Goal: Transaction & Acquisition: Purchase product/service

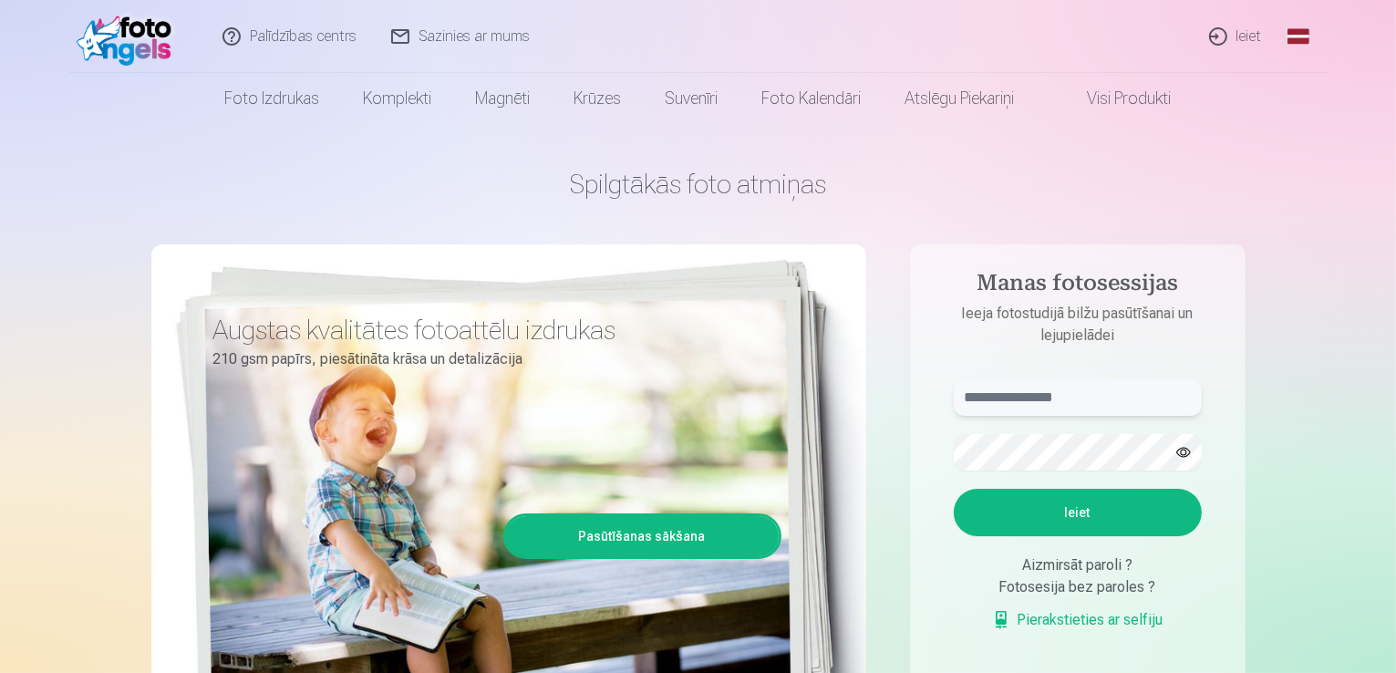
click at [1124, 409] on input "text" at bounding box center [1078, 397] width 248 height 36
type input "**********"
click at [954, 489] on button "Ieiet" at bounding box center [1078, 512] width 248 height 47
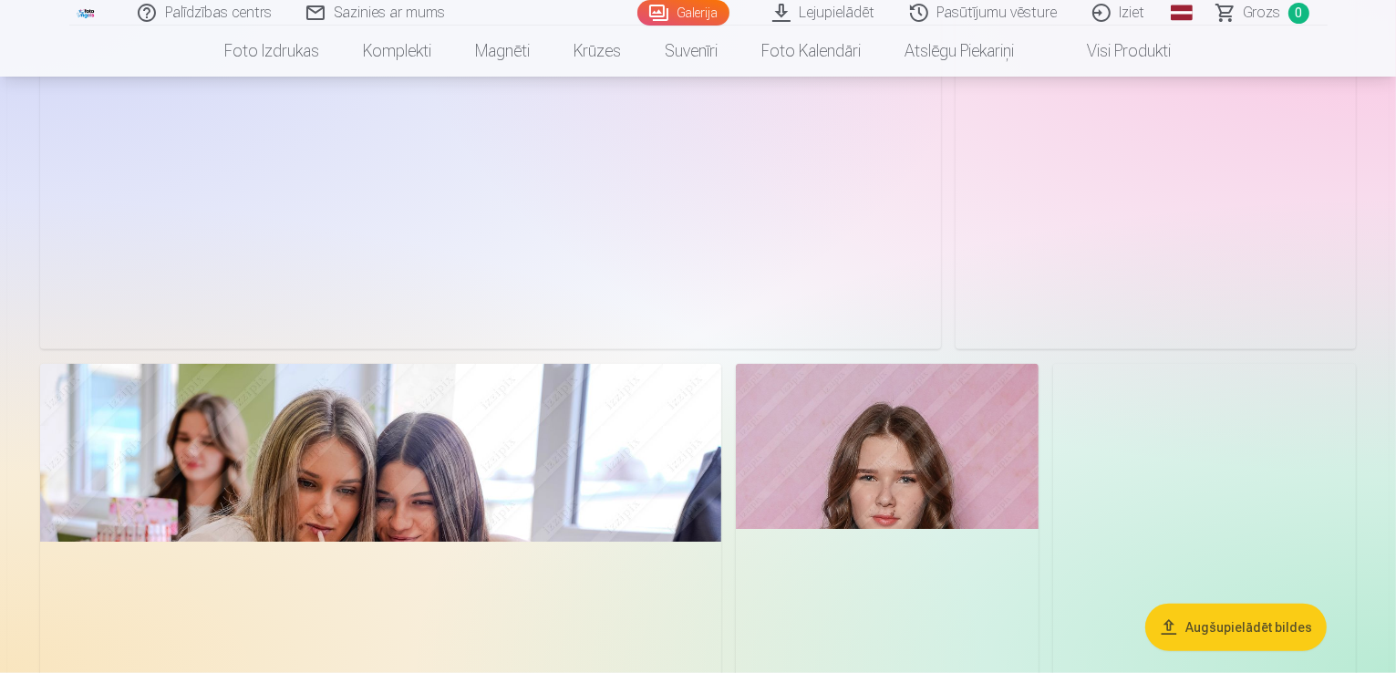
scroll to position [1881, 0]
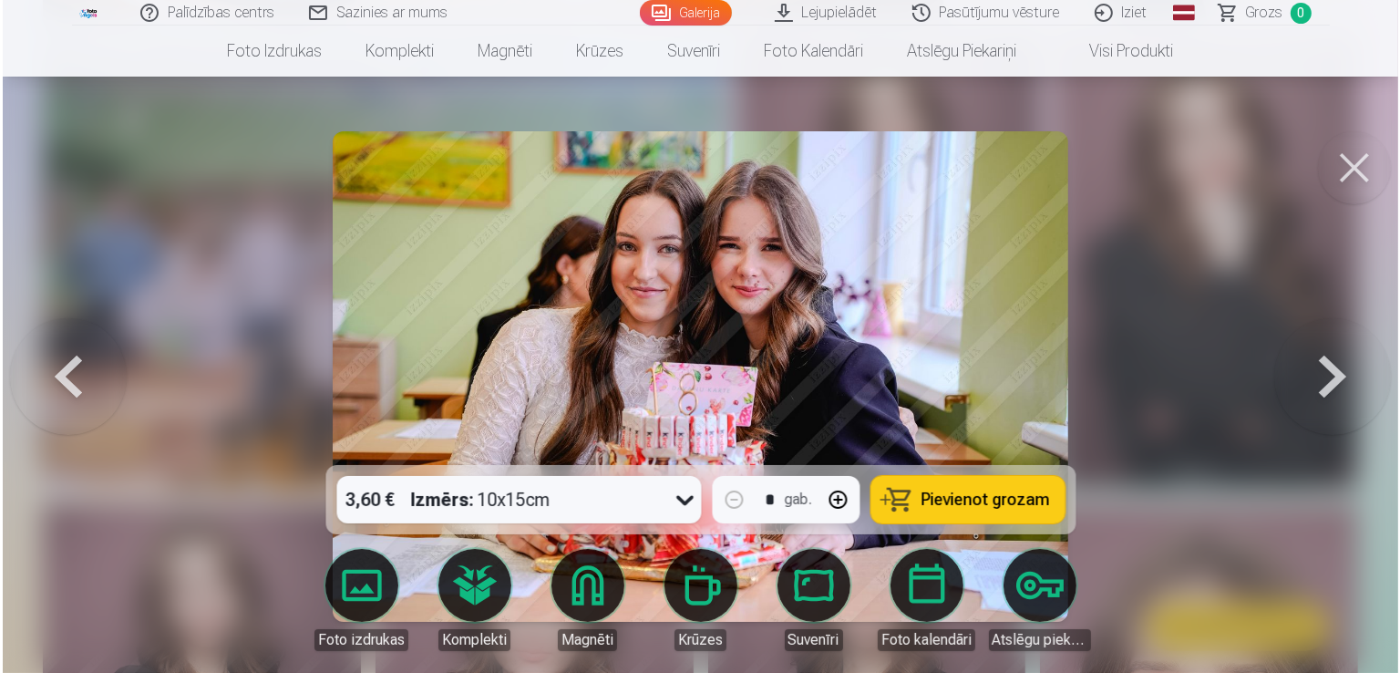
scroll to position [3301, 0]
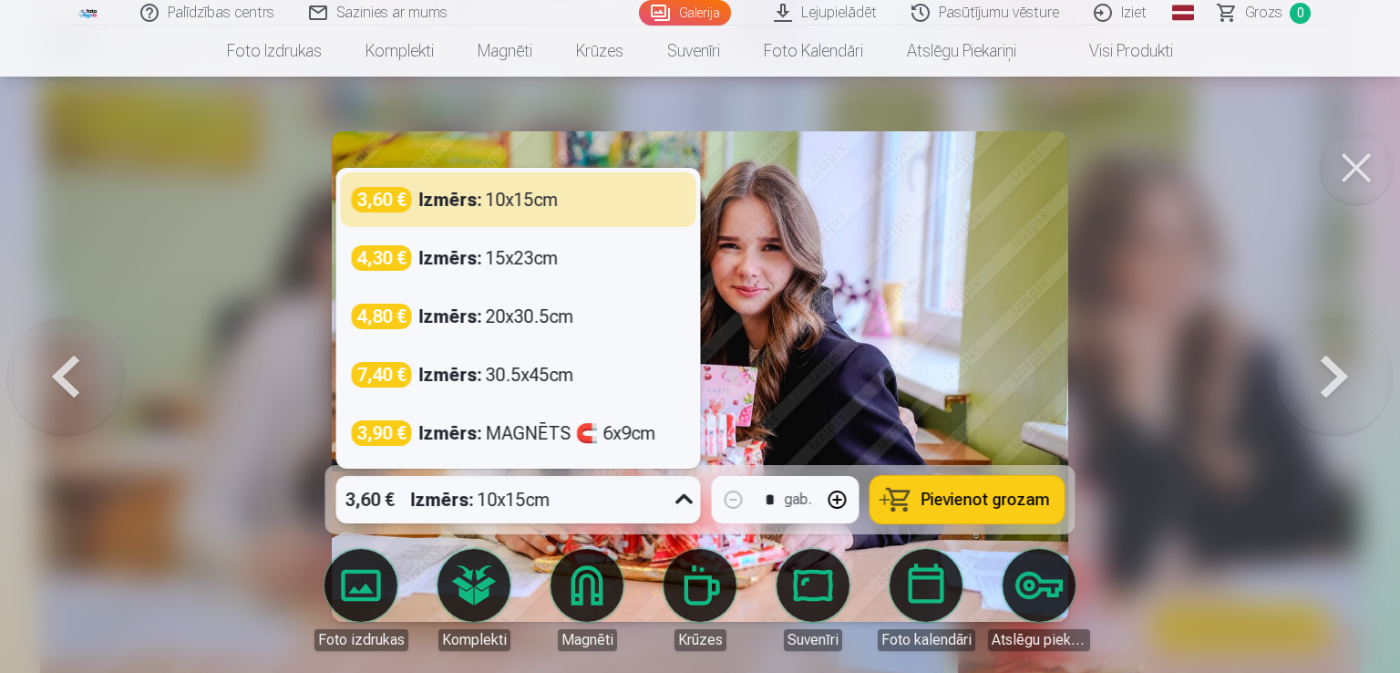
click at [479, 498] on div "Izmērs : 10x15cm" at bounding box center [480, 499] width 139 height 47
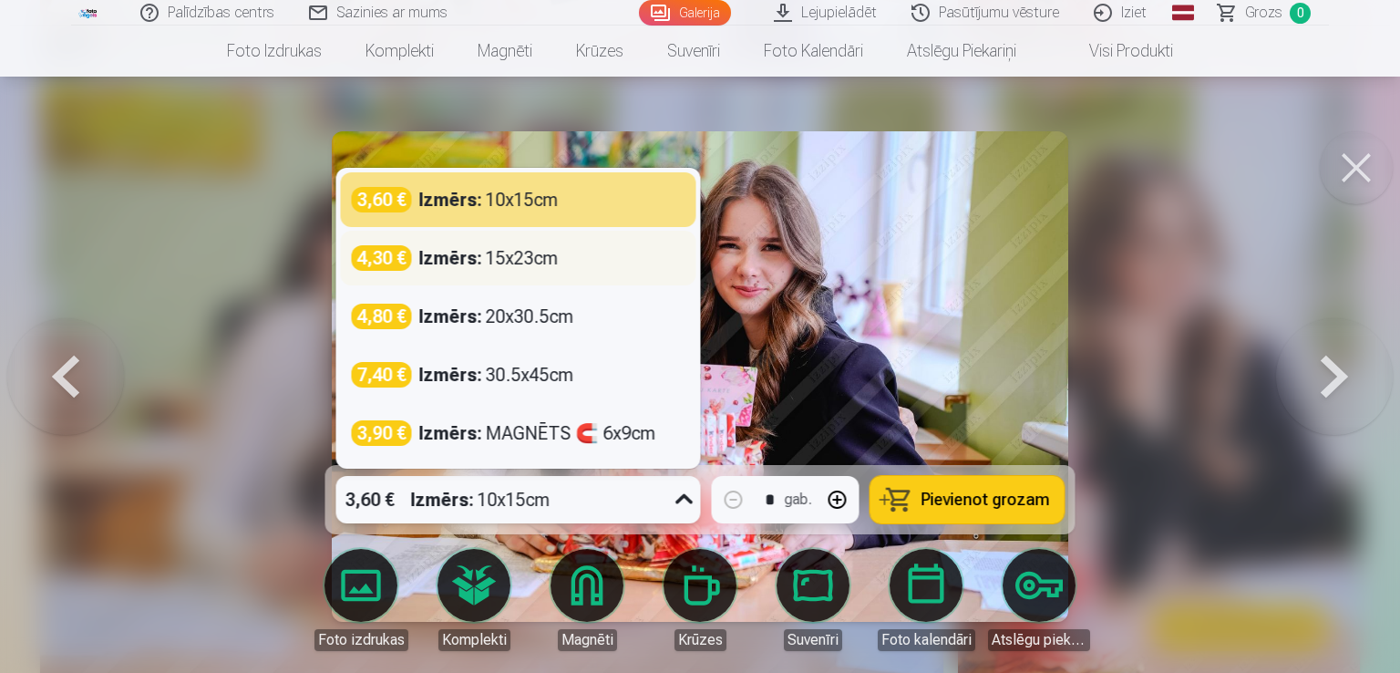
click at [478, 264] on strong "Izmērs :" at bounding box center [450, 258] width 63 height 26
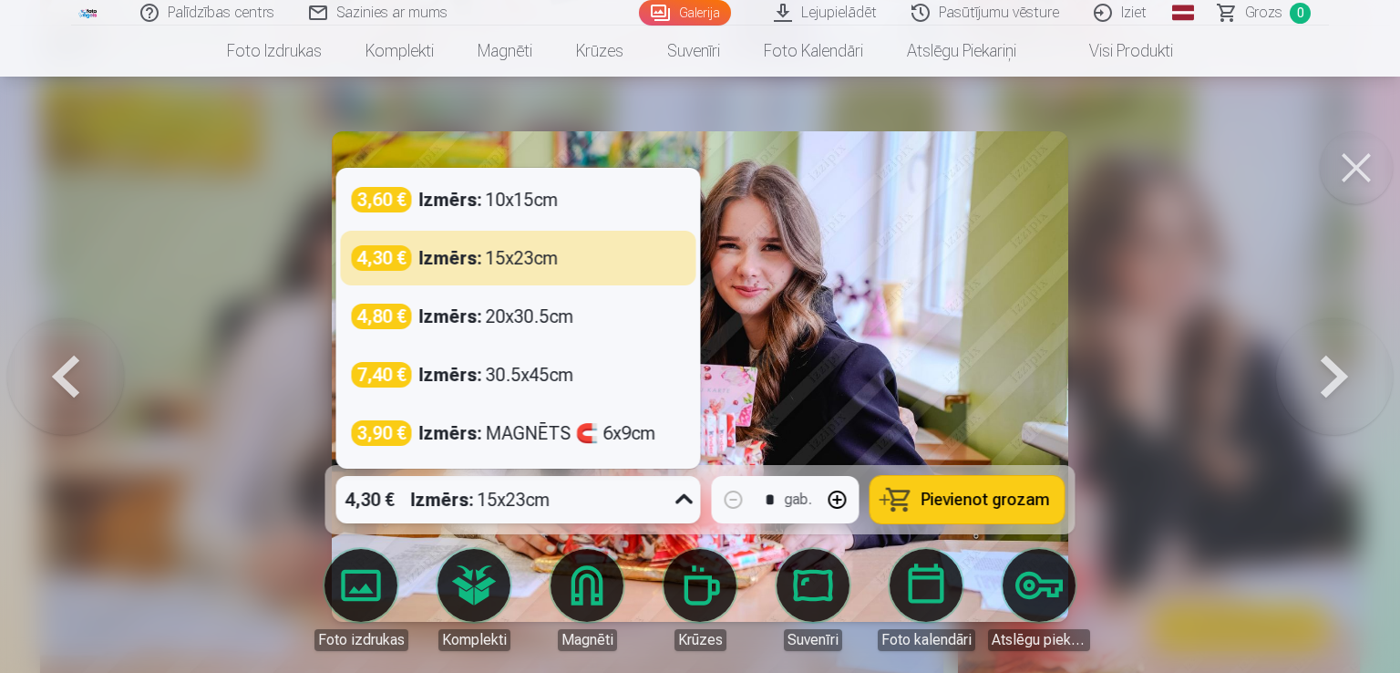
click at [517, 500] on div "Izmērs : 15x23cm" at bounding box center [480, 499] width 139 height 47
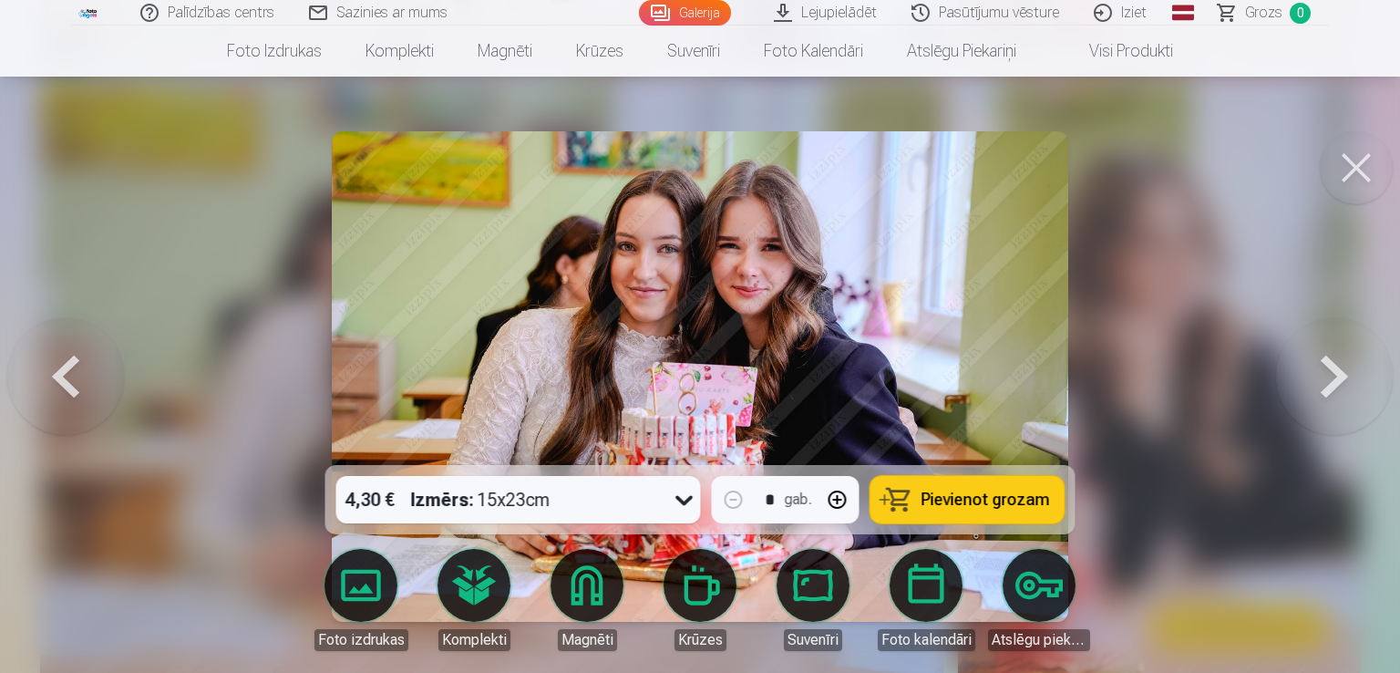
click at [963, 498] on span "Pievienot grozam" at bounding box center [986, 499] width 129 height 16
click at [1368, 161] on button at bounding box center [1356, 167] width 73 height 73
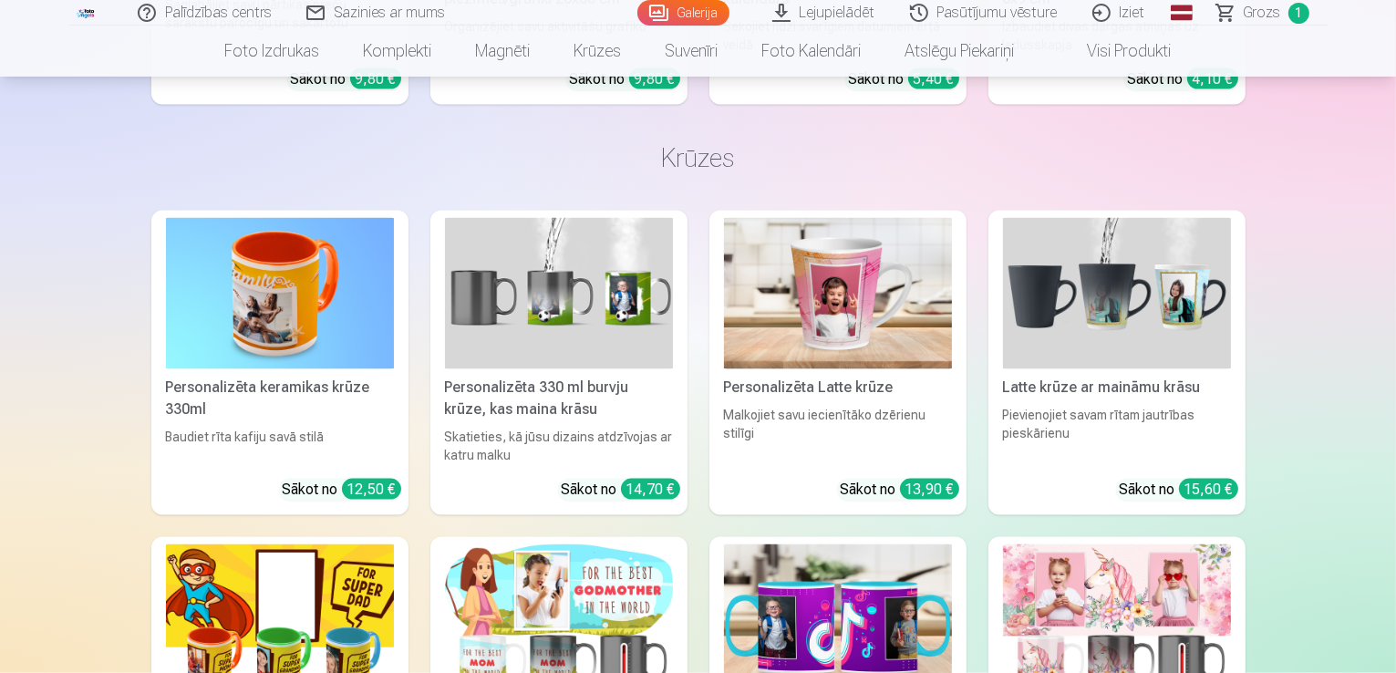
scroll to position [9675, 0]
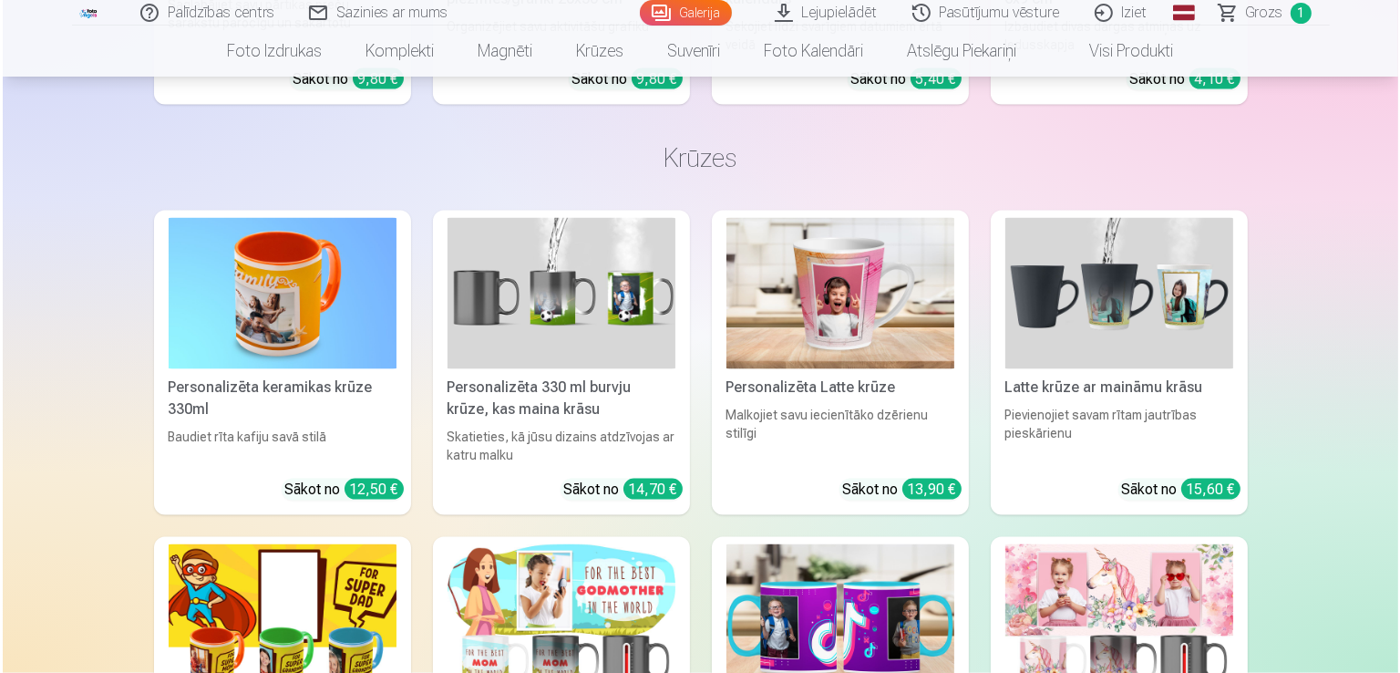
scroll to position [9704, 0]
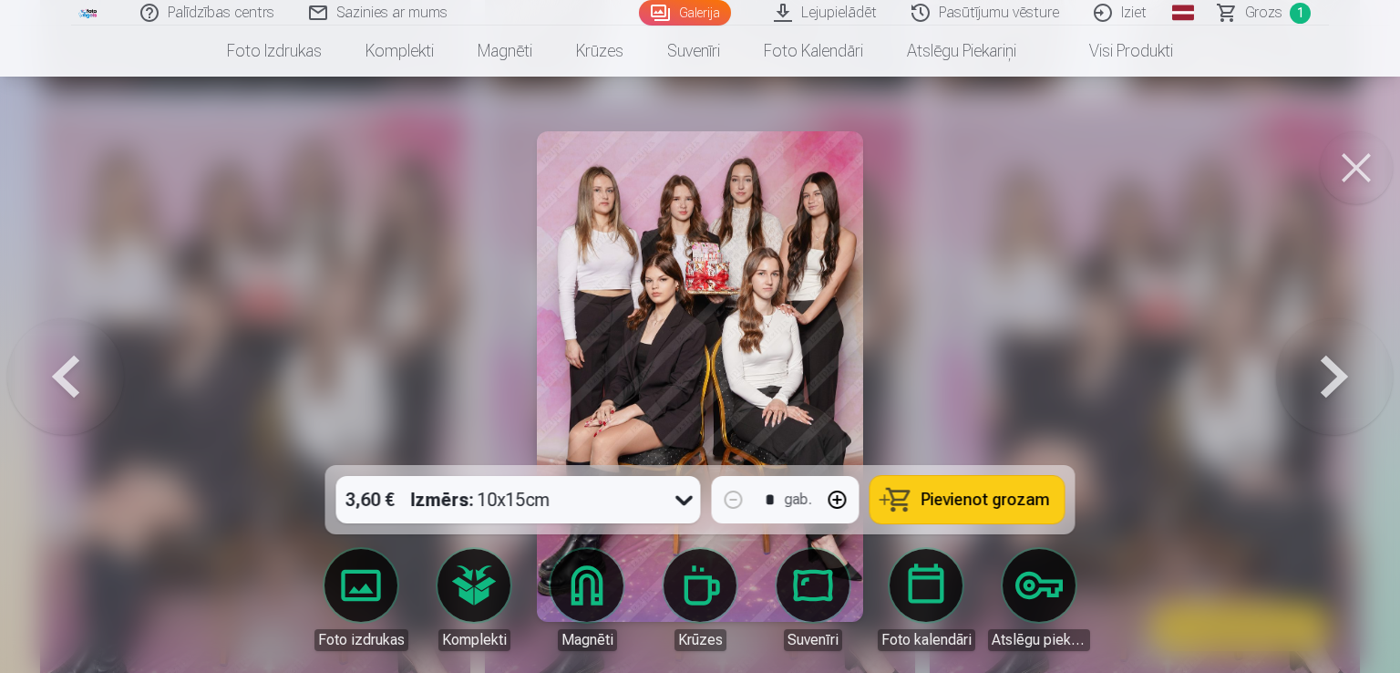
click at [1001, 497] on span "Pievienot grozam" at bounding box center [986, 499] width 129 height 16
click at [1366, 172] on button at bounding box center [1356, 167] width 73 height 73
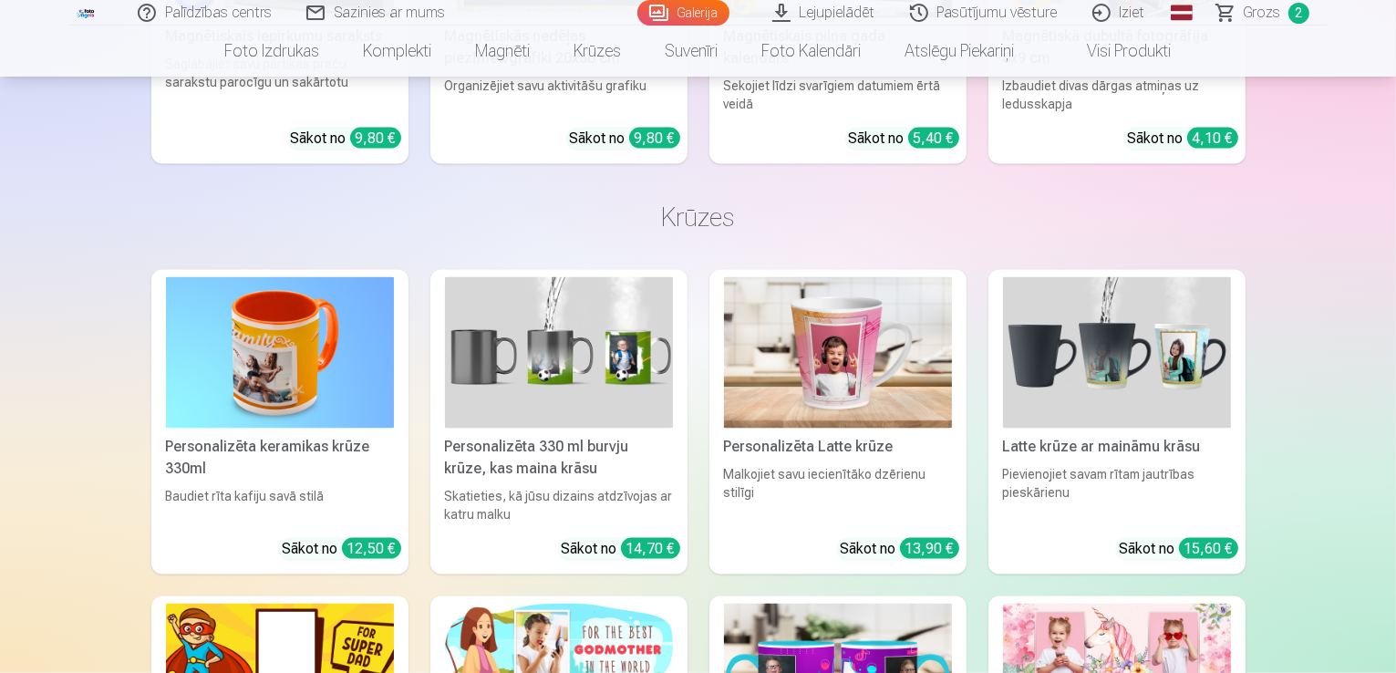
scroll to position [9615, 0]
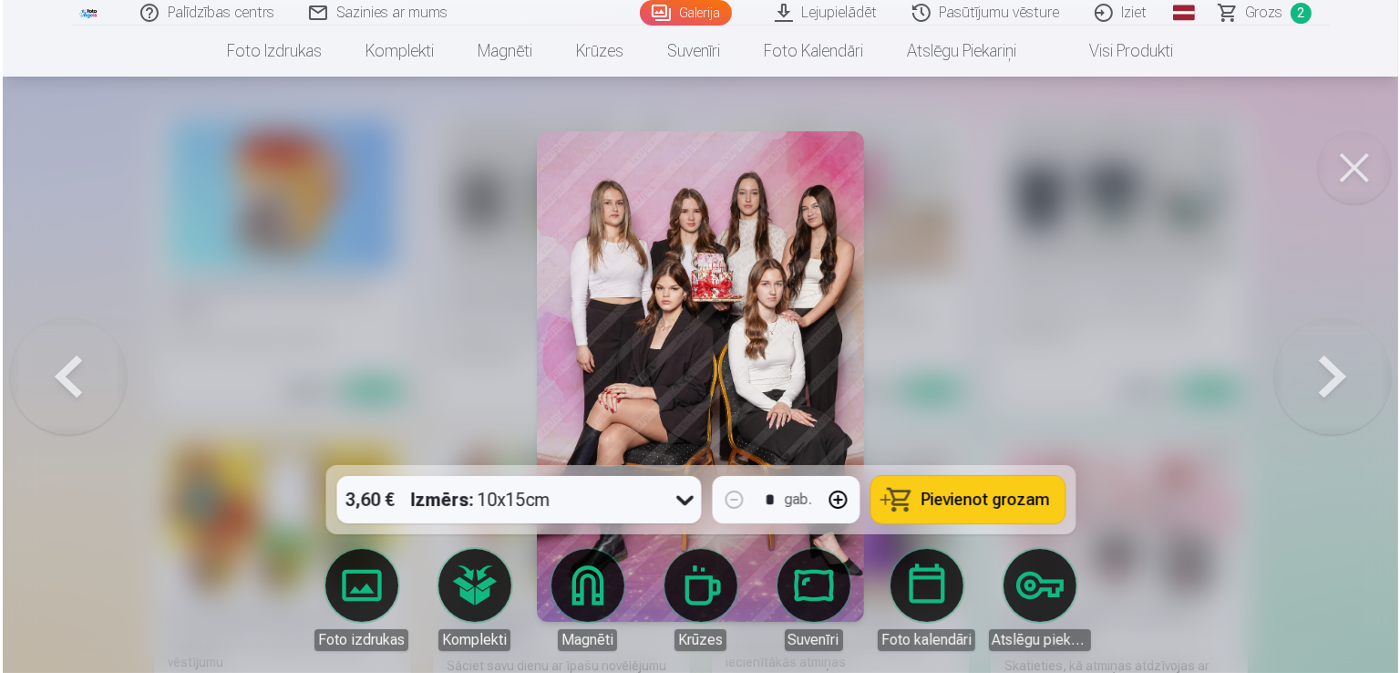
scroll to position [9806, 0]
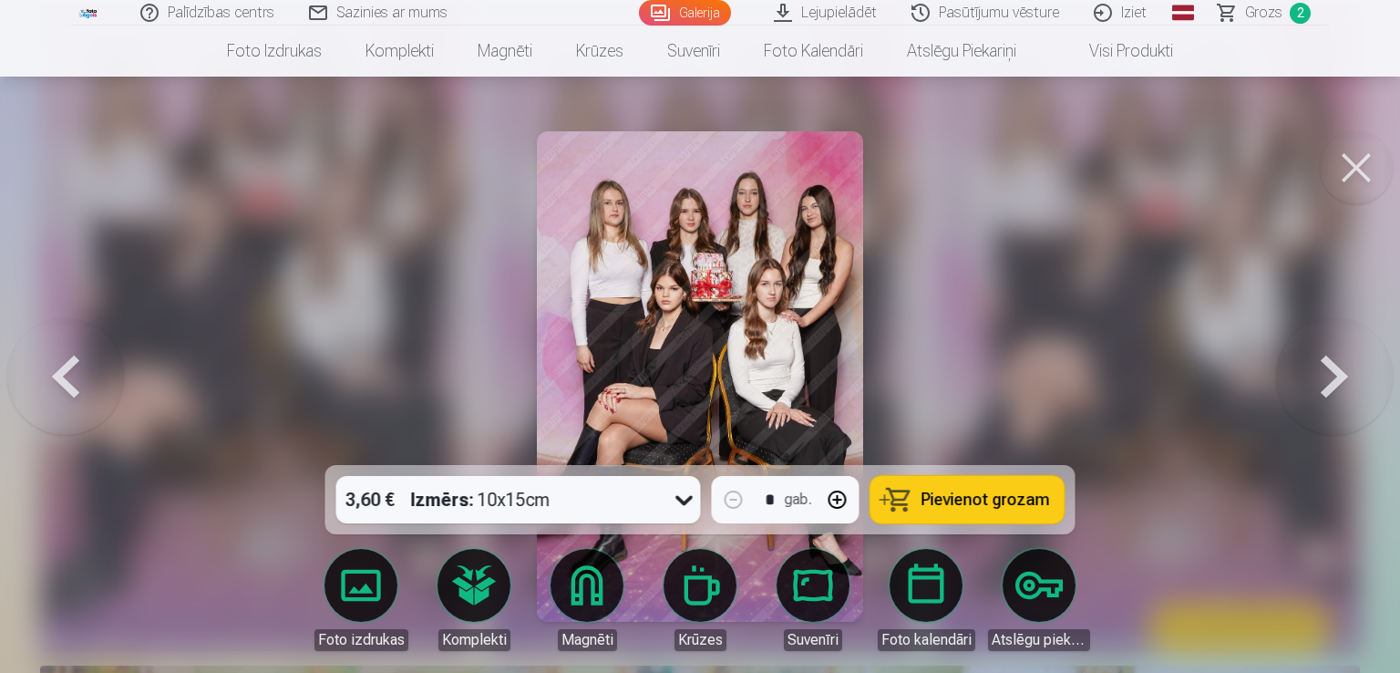
click at [961, 491] on span "Pievienot grozam" at bounding box center [986, 499] width 129 height 16
click at [1359, 181] on button at bounding box center [1356, 167] width 73 height 73
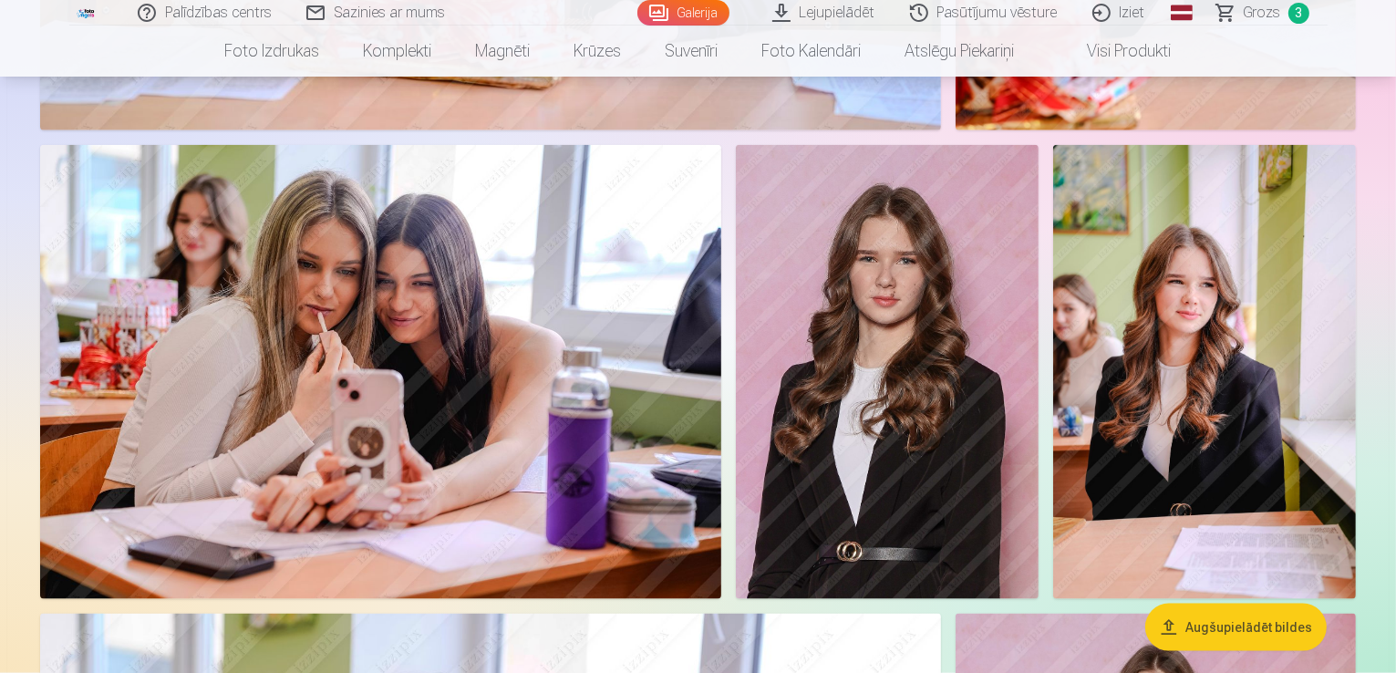
scroll to position [2097, 0]
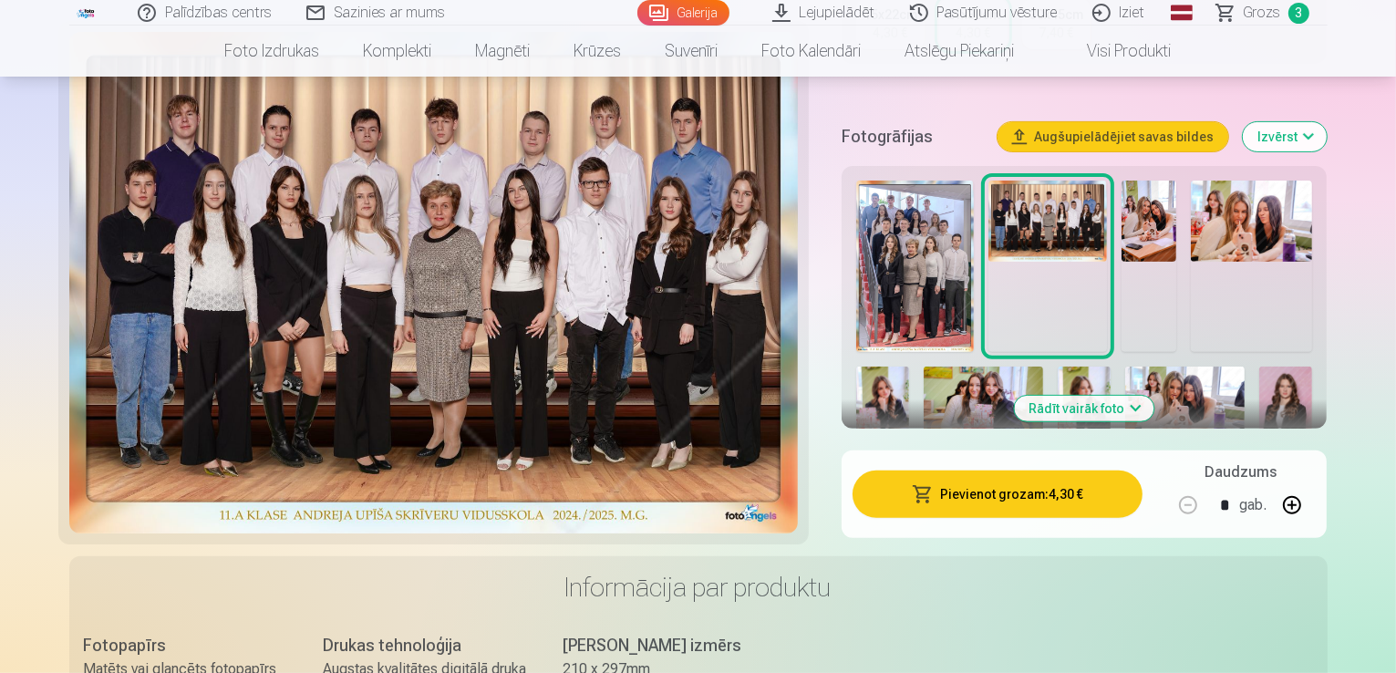
scroll to position [570, 0]
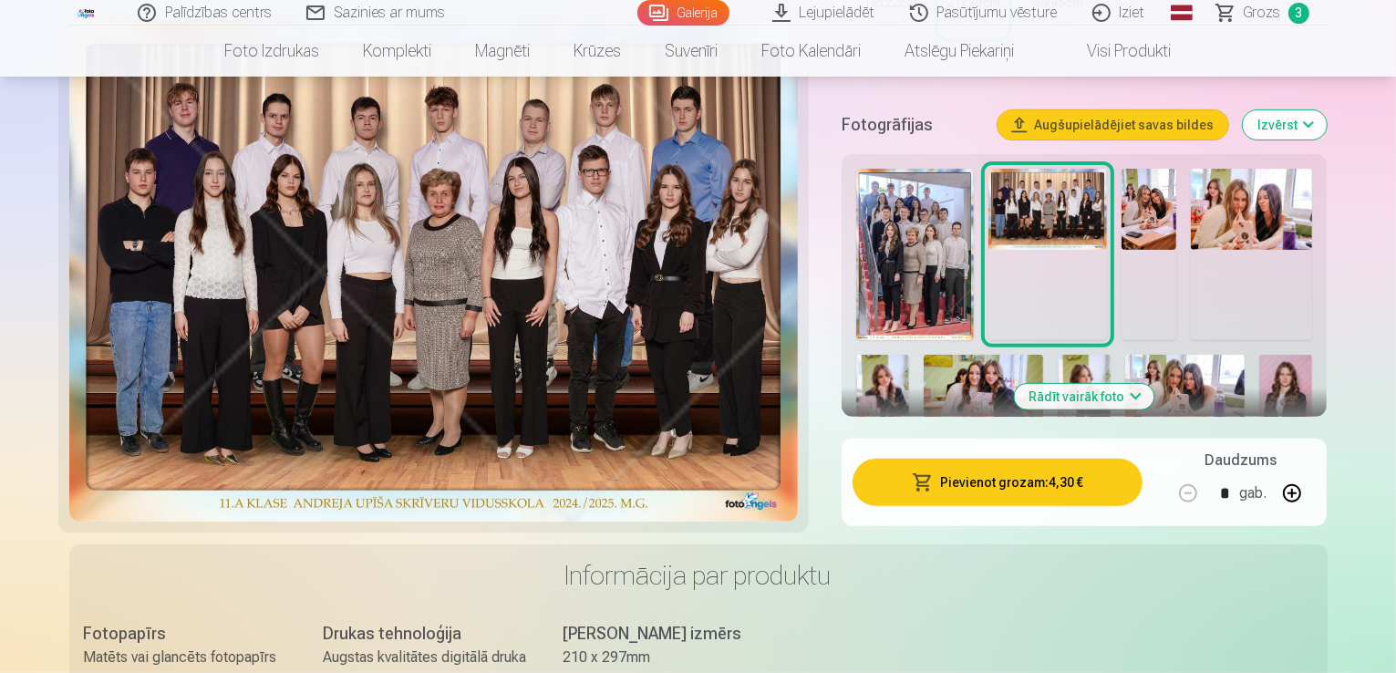
click at [1006, 459] on button "Pievienot grozam : 4,30 €" at bounding box center [997, 482] width 291 height 47
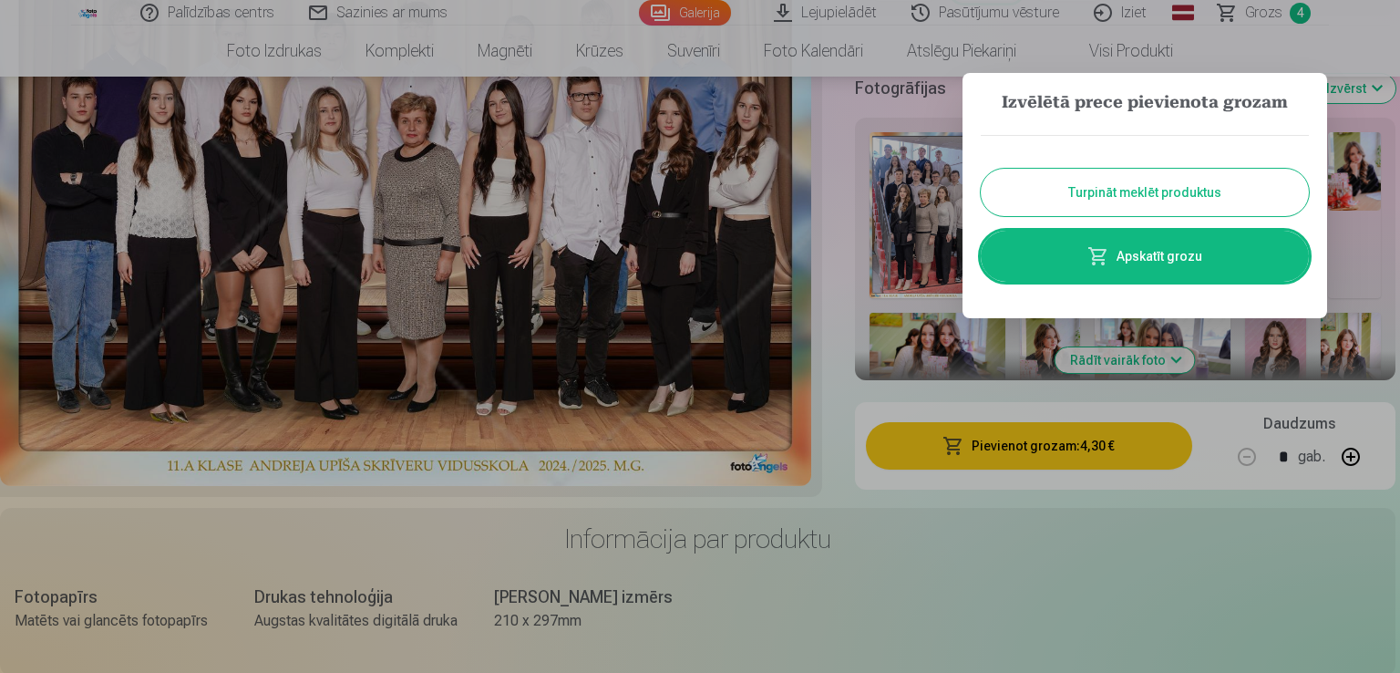
click at [1134, 197] on button "Turpināt meklēt produktus" at bounding box center [1145, 192] width 328 height 47
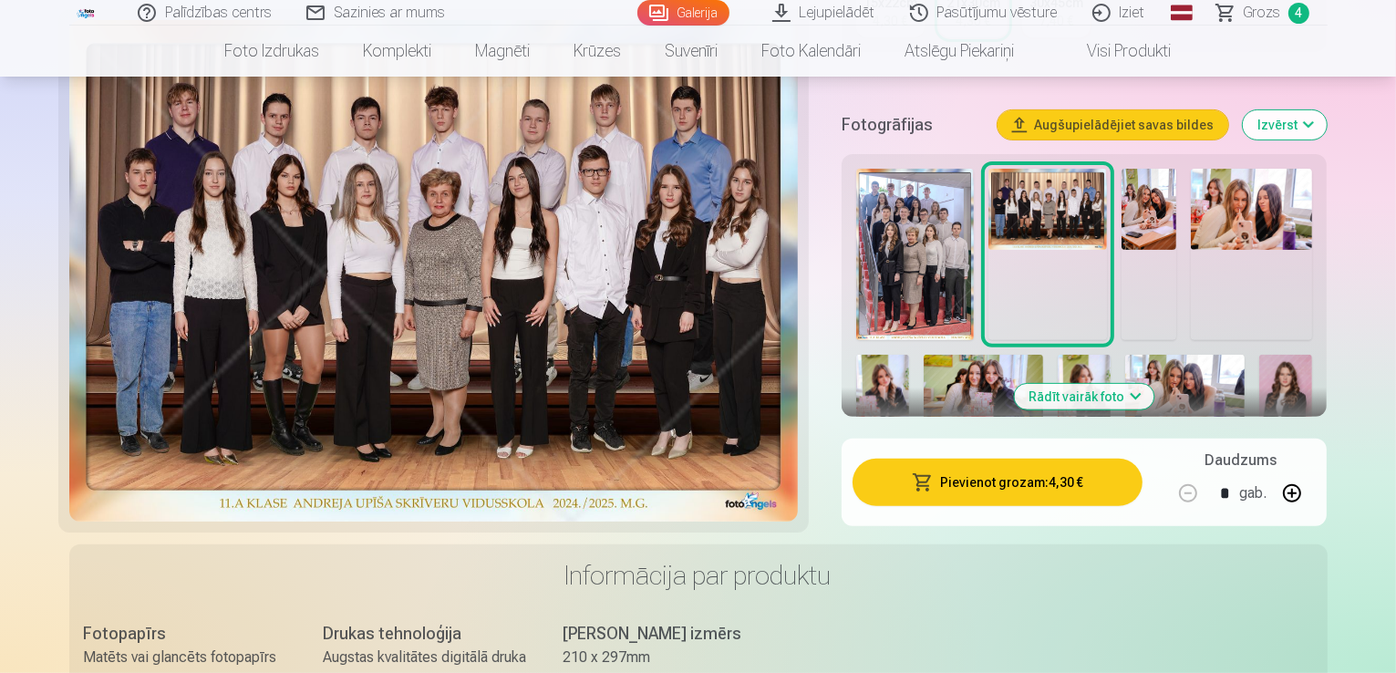
click at [909, 355] on img at bounding box center [882, 394] width 53 height 79
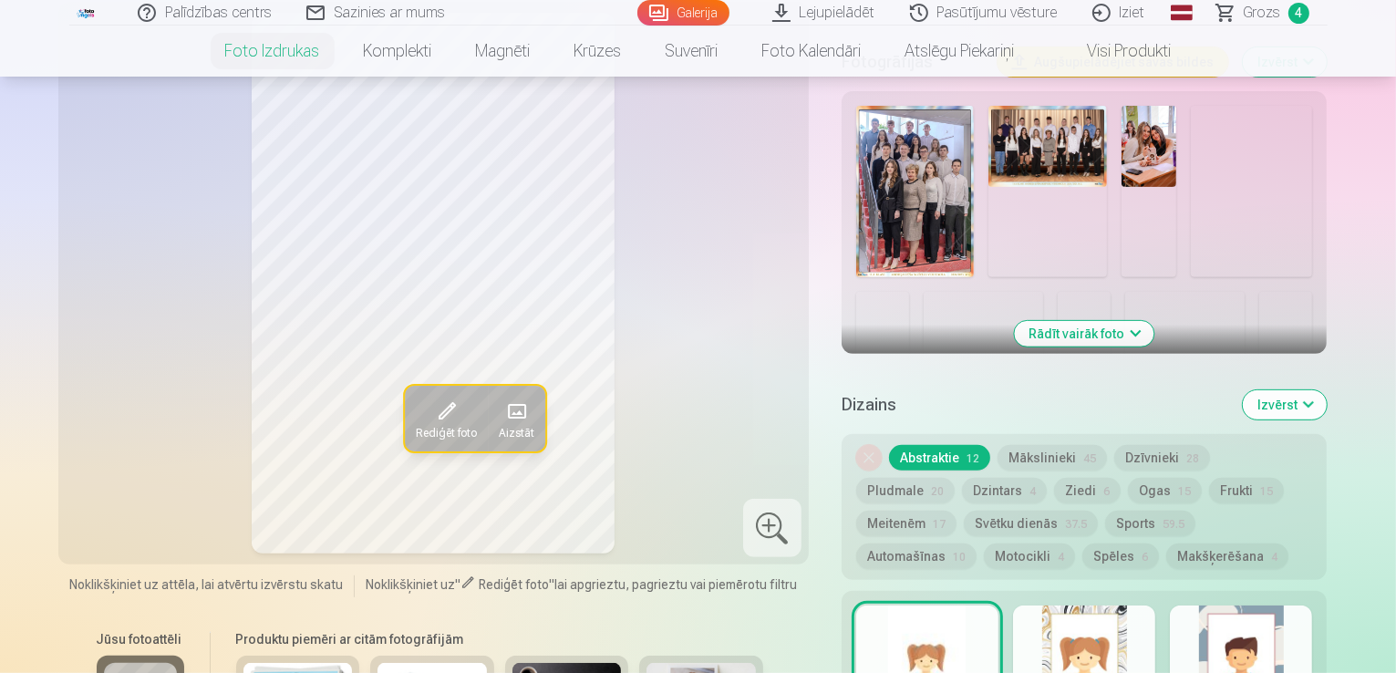
scroll to position [644, 0]
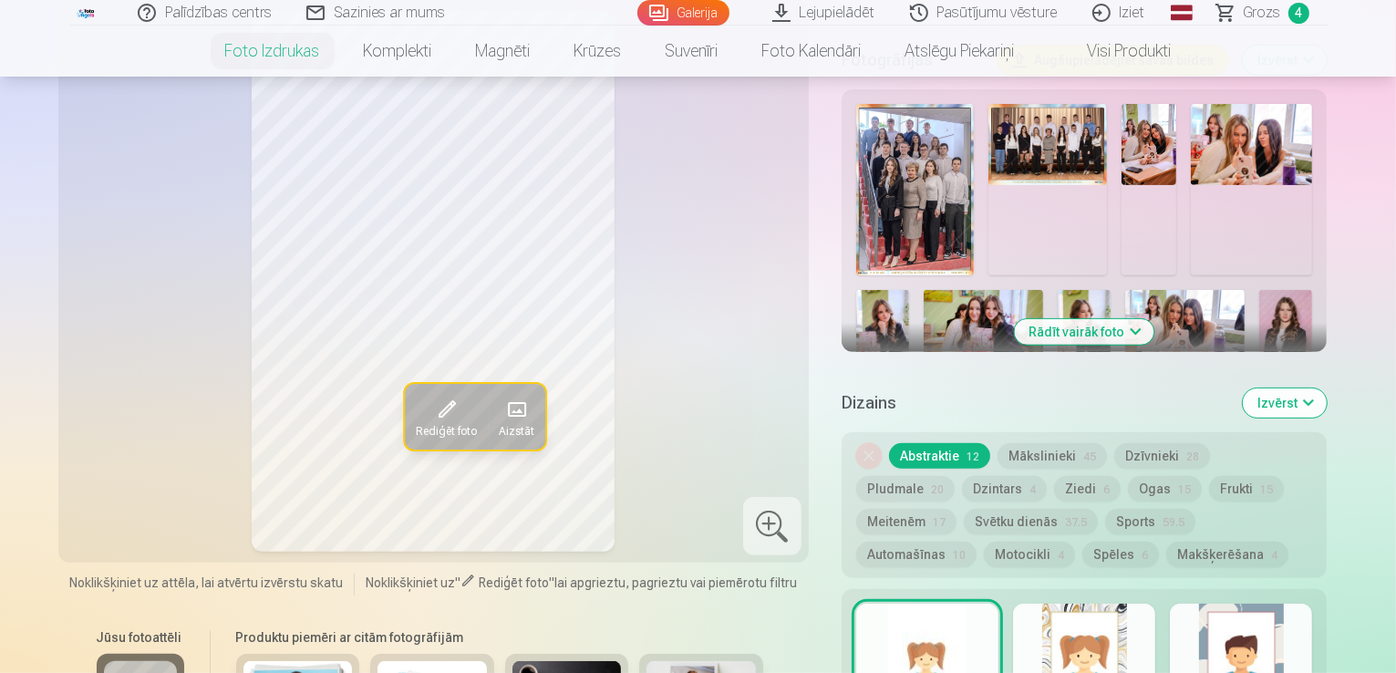
click at [1123, 319] on button "Rādīt vairāk foto" at bounding box center [1084, 332] width 139 height 26
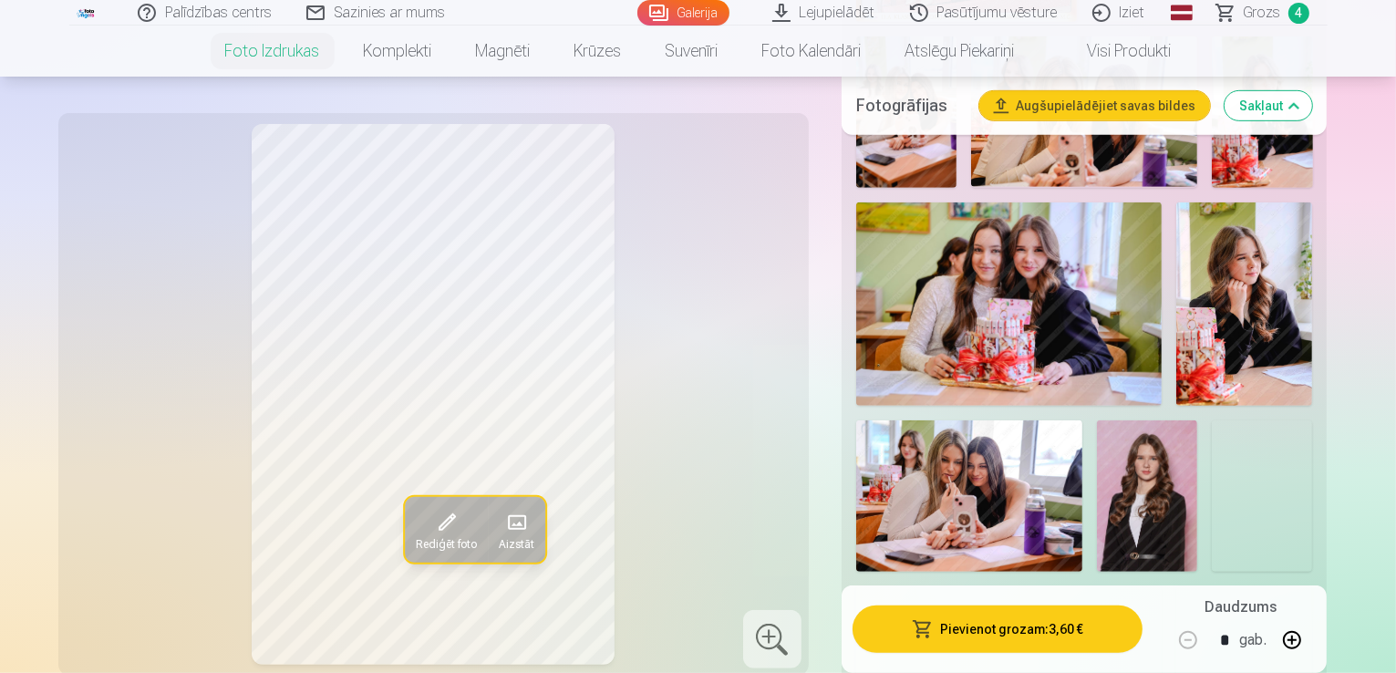
scroll to position [1047, 0]
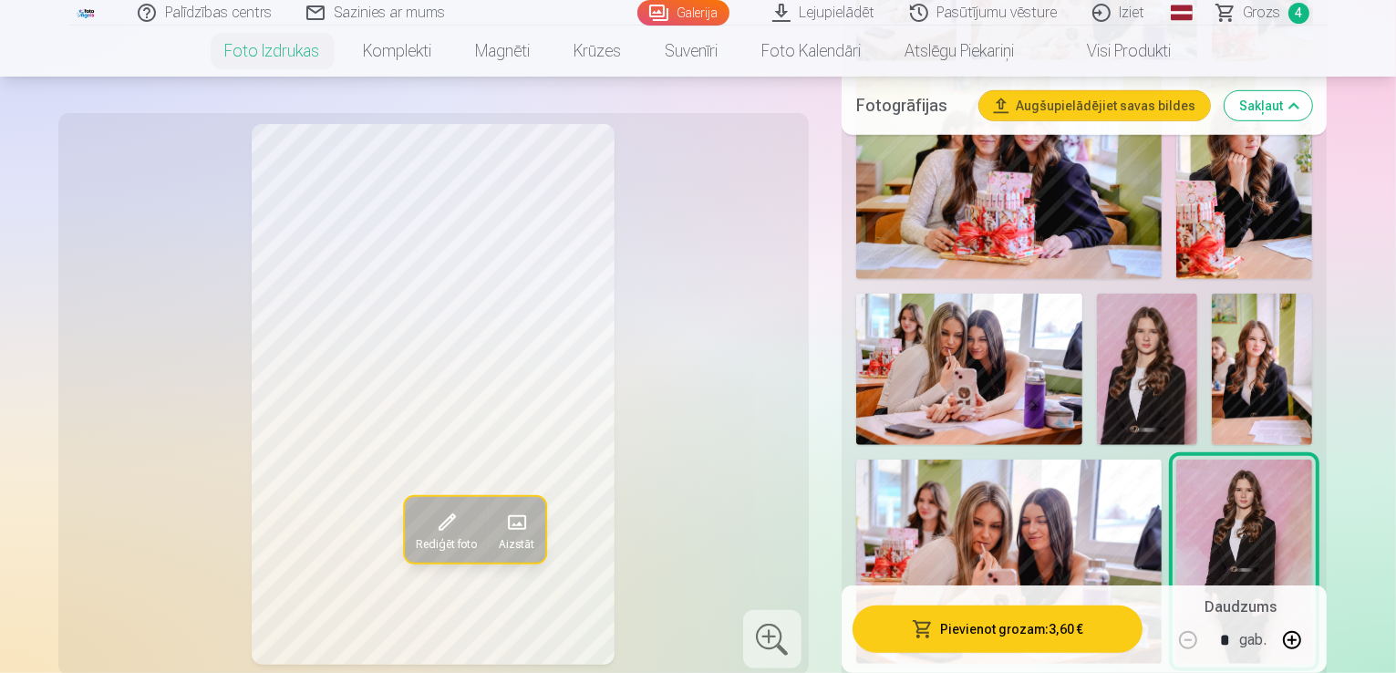
scroll to position [1174, 0]
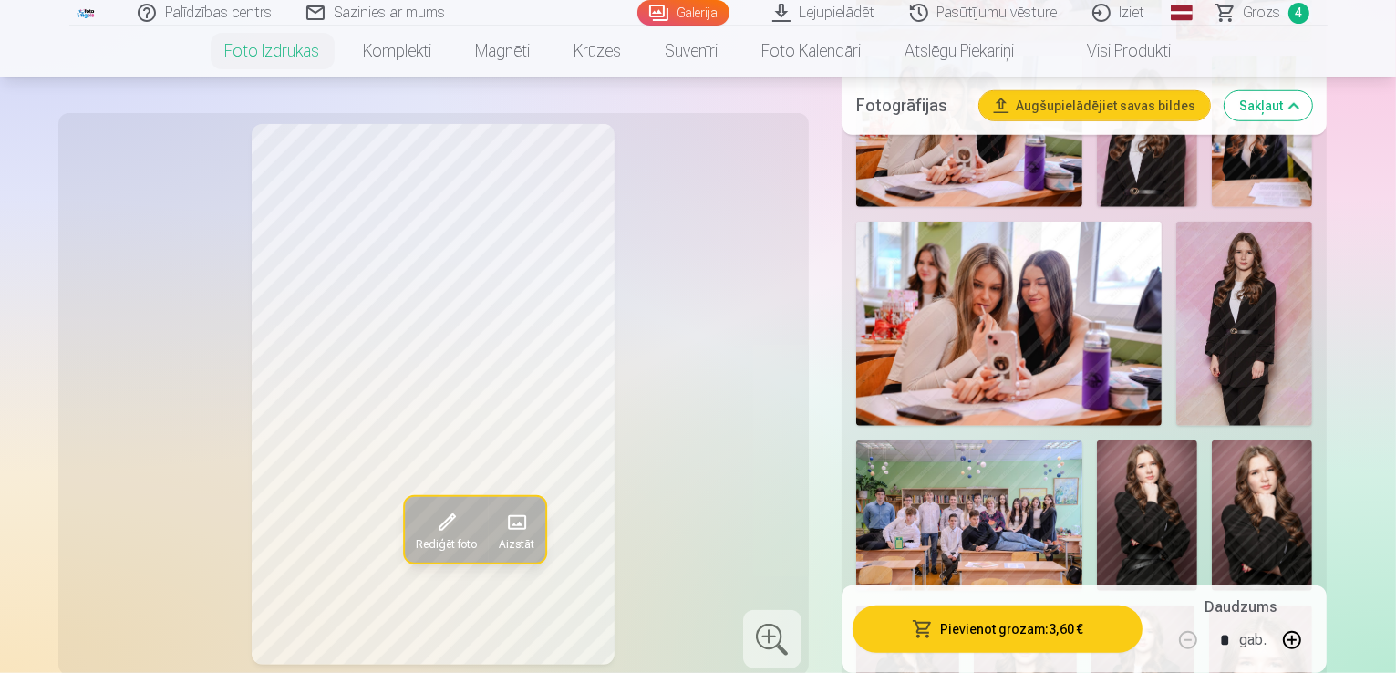
scroll to position [1413, 0]
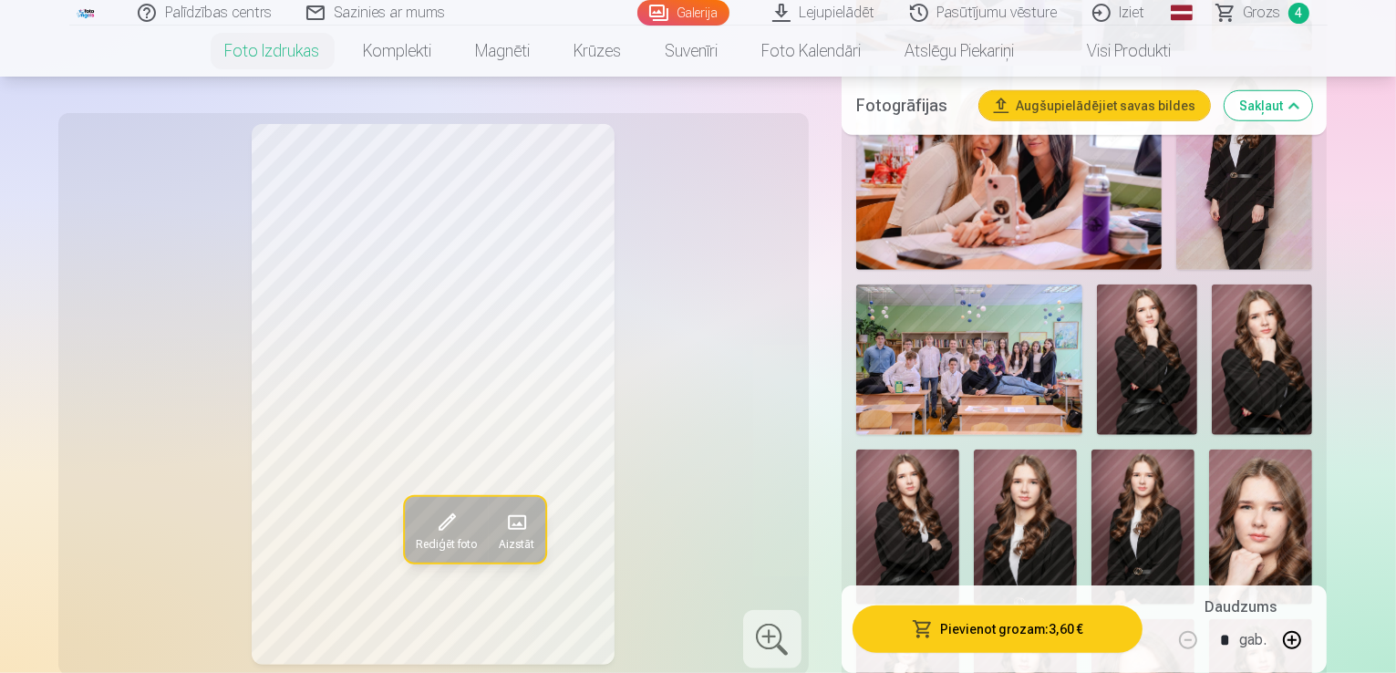
scroll to position [1566, 0]
click at [994, 456] on div at bounding box center [1084, 416] width 471 height 2484
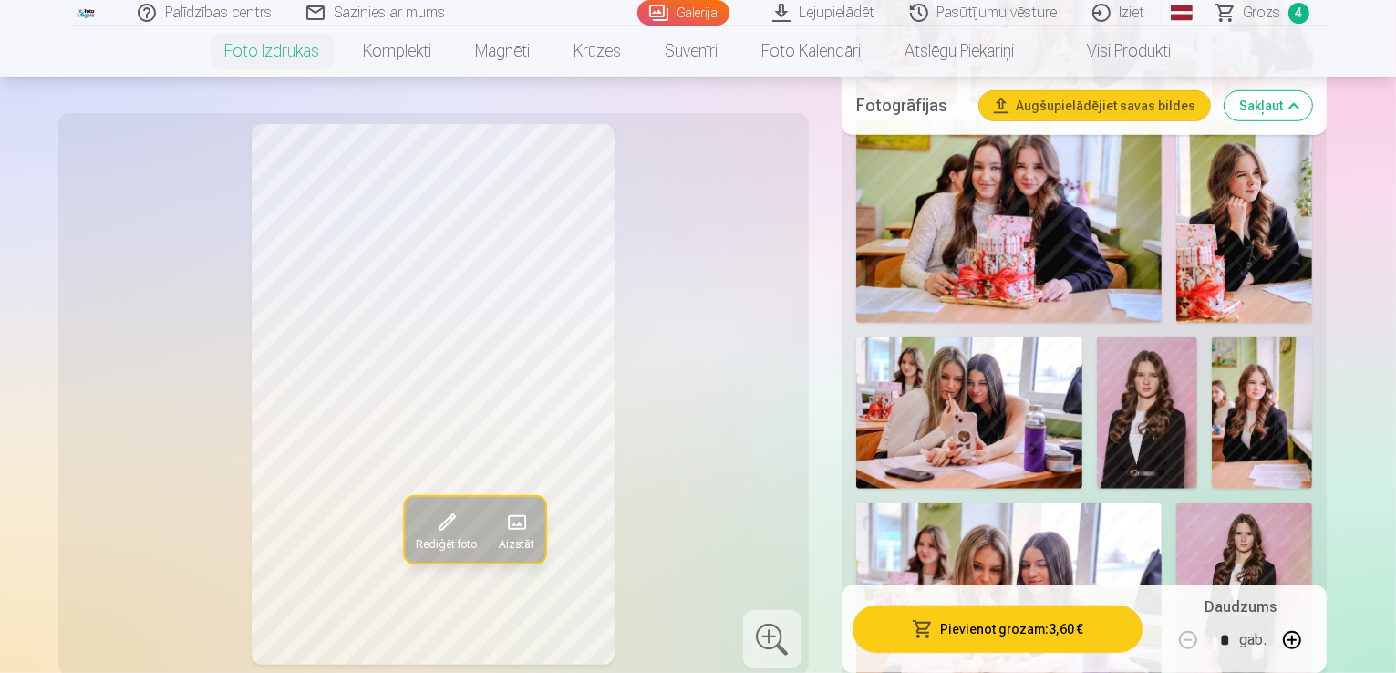
scroll to position [1127, 0]
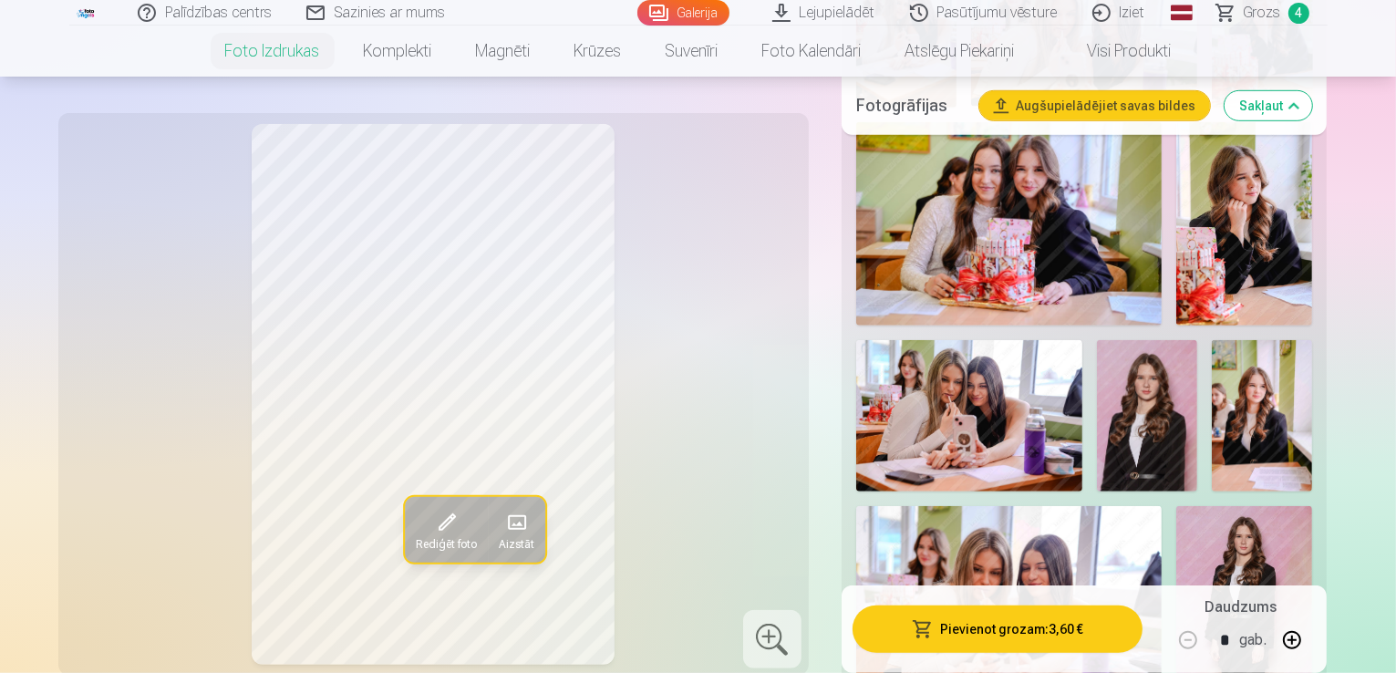
click at [1176, 506] on img at bounding box center [1244, 608] width 136 height 204
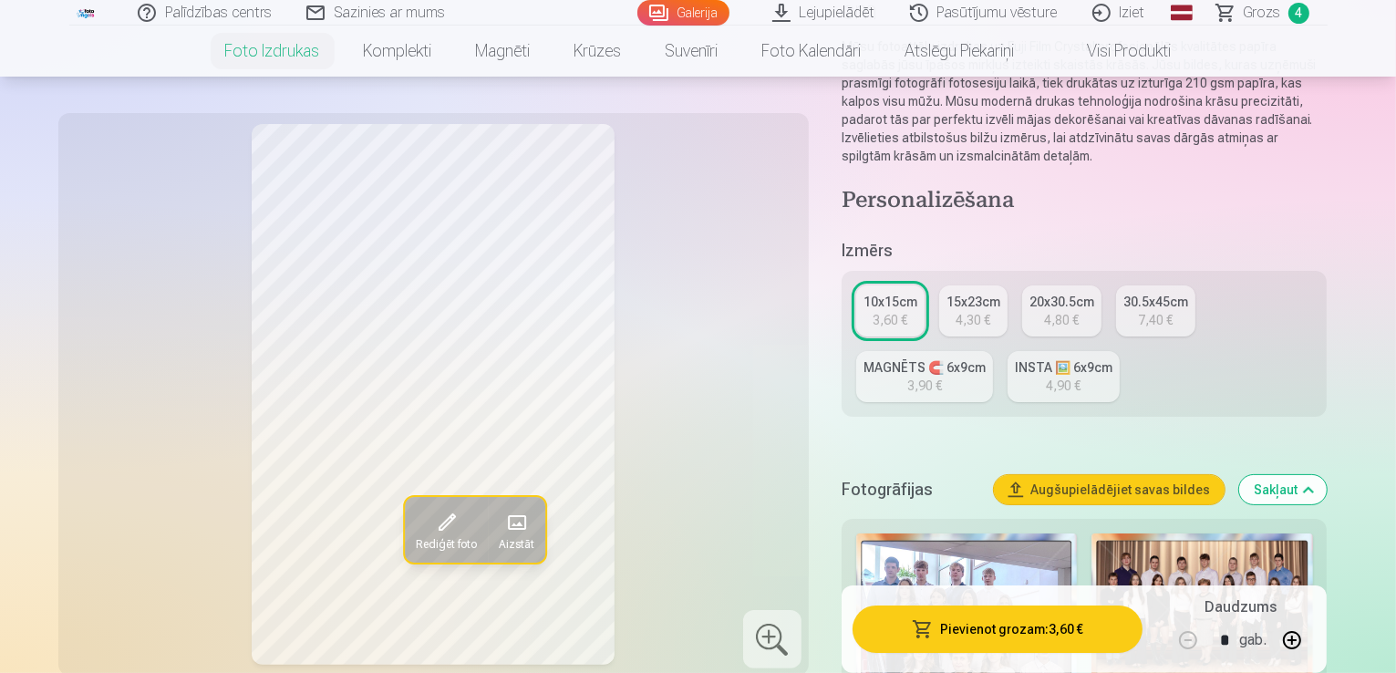
scroll to position [215, 0]
click at [986, 357] on div "MAGNĒTS 🧲 6x9cm" at bounding box center [924, 366] width 122 height 18
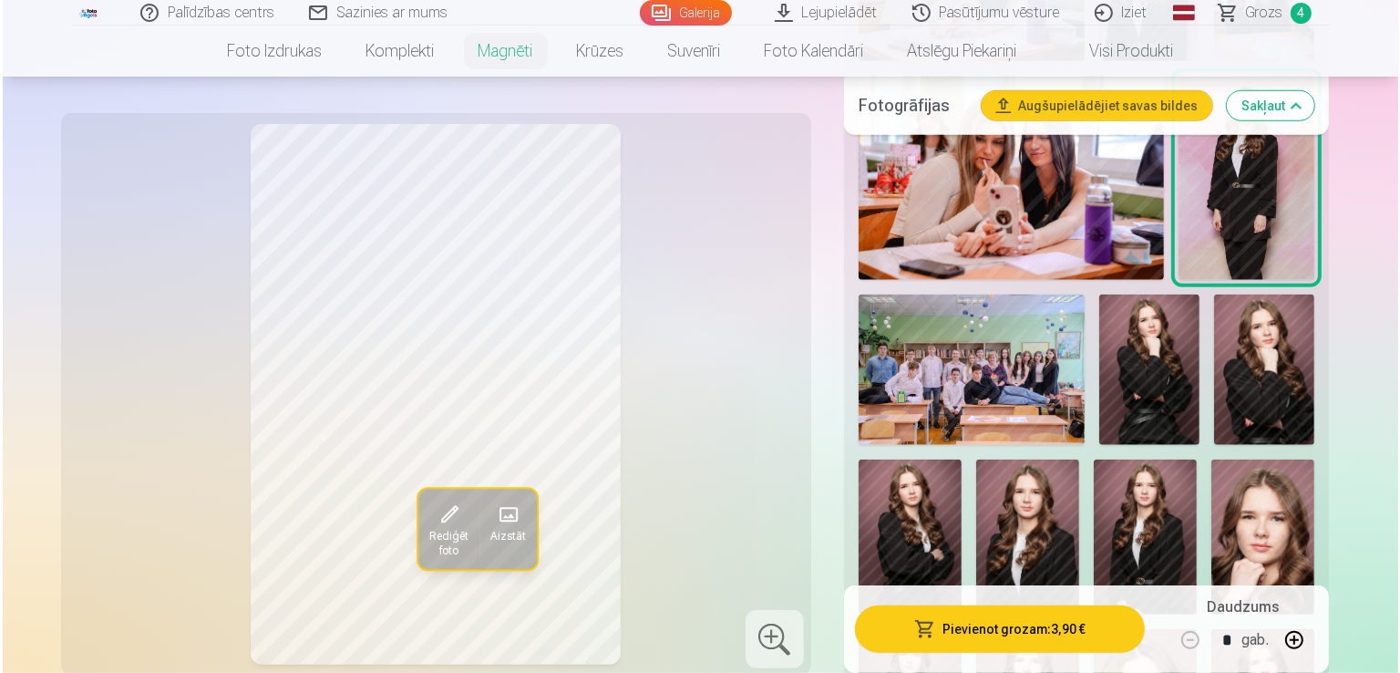
scroll to position [1575, 0]
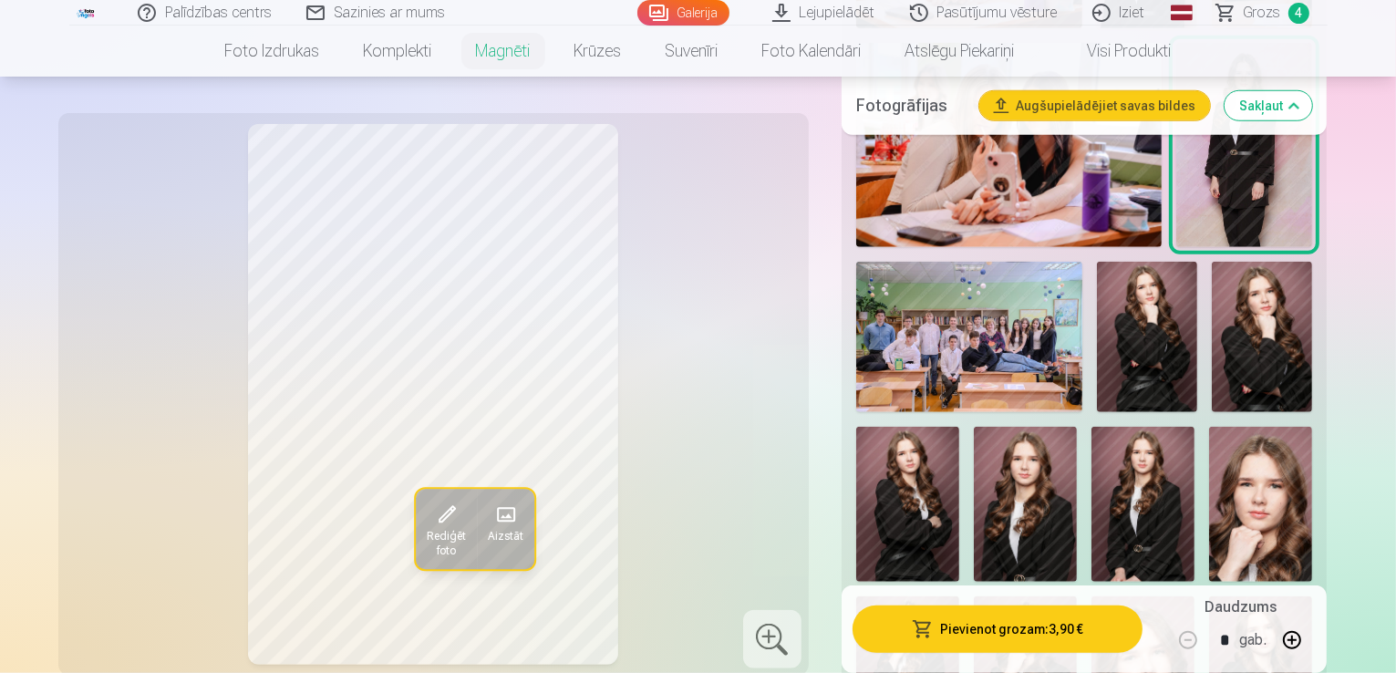
click at [945, 645] on button "Pievienot grozam : 3,90 €" at bounding box center [997, 628] width 291 height 47
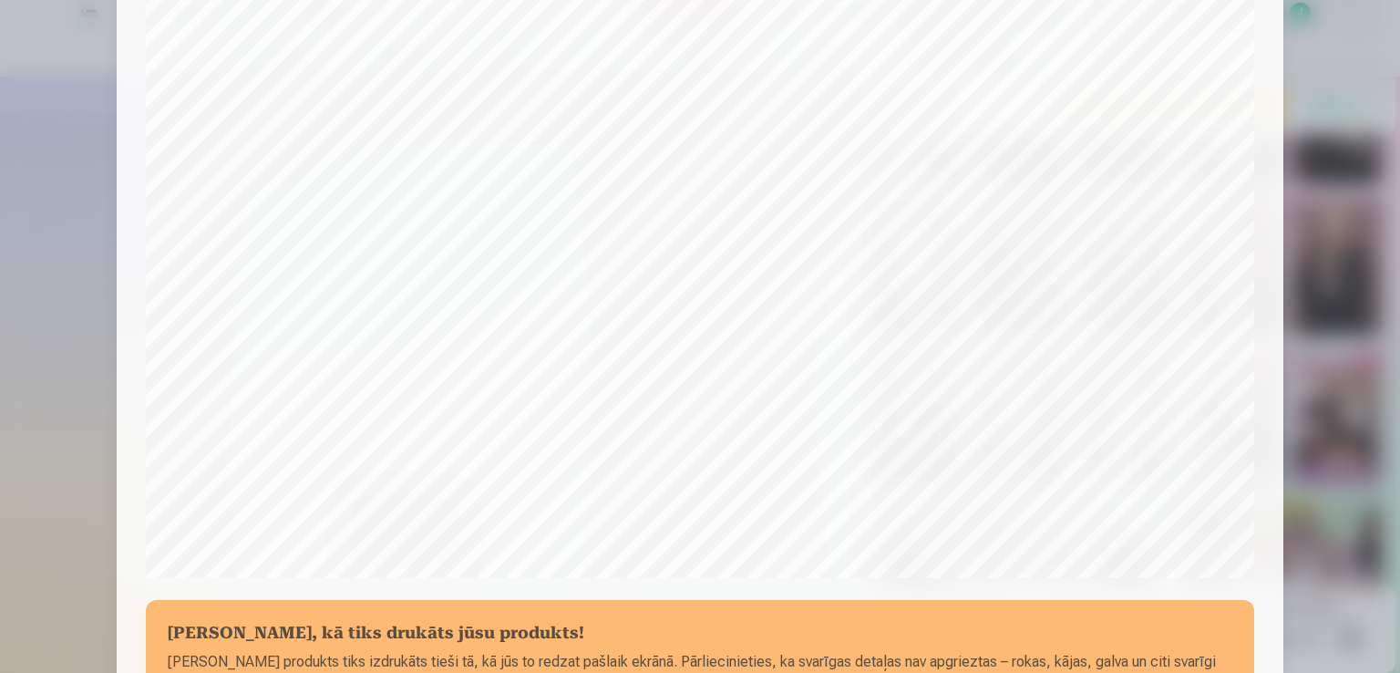
scroll to position [640, 0]
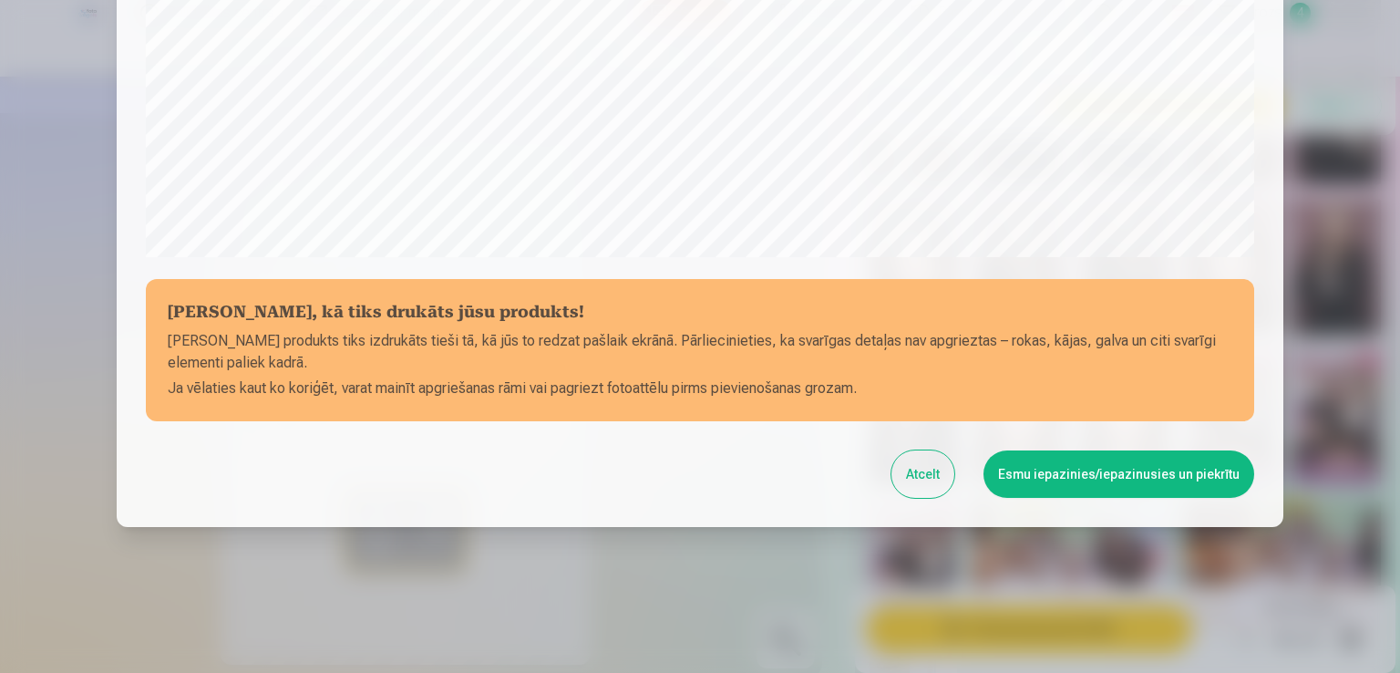
click at [1069, 488] on button "Esmu iepazinies/iepazinusies un piekrītu" at bounding box center [1119, 473] width 271 height 47
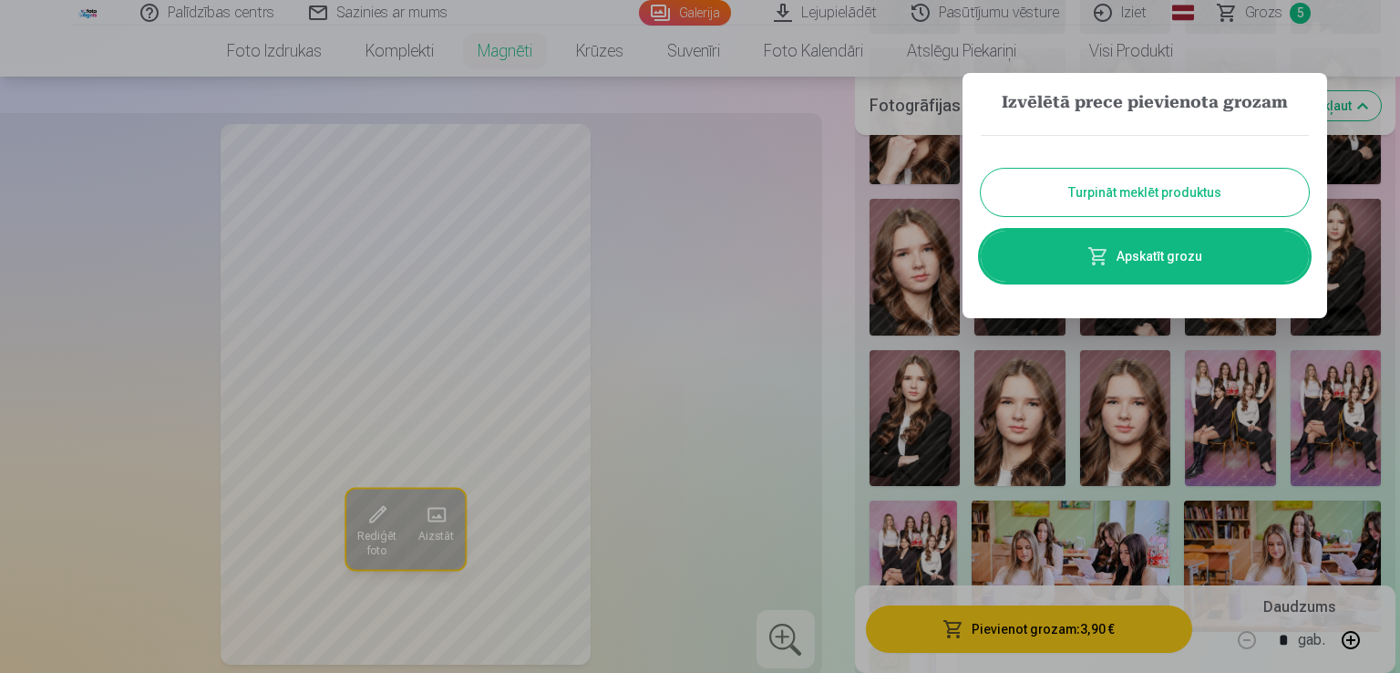
click at [1182, 255] on link "Apskatīt grozu" at bounding box center [1145, 256] width 328 height 51
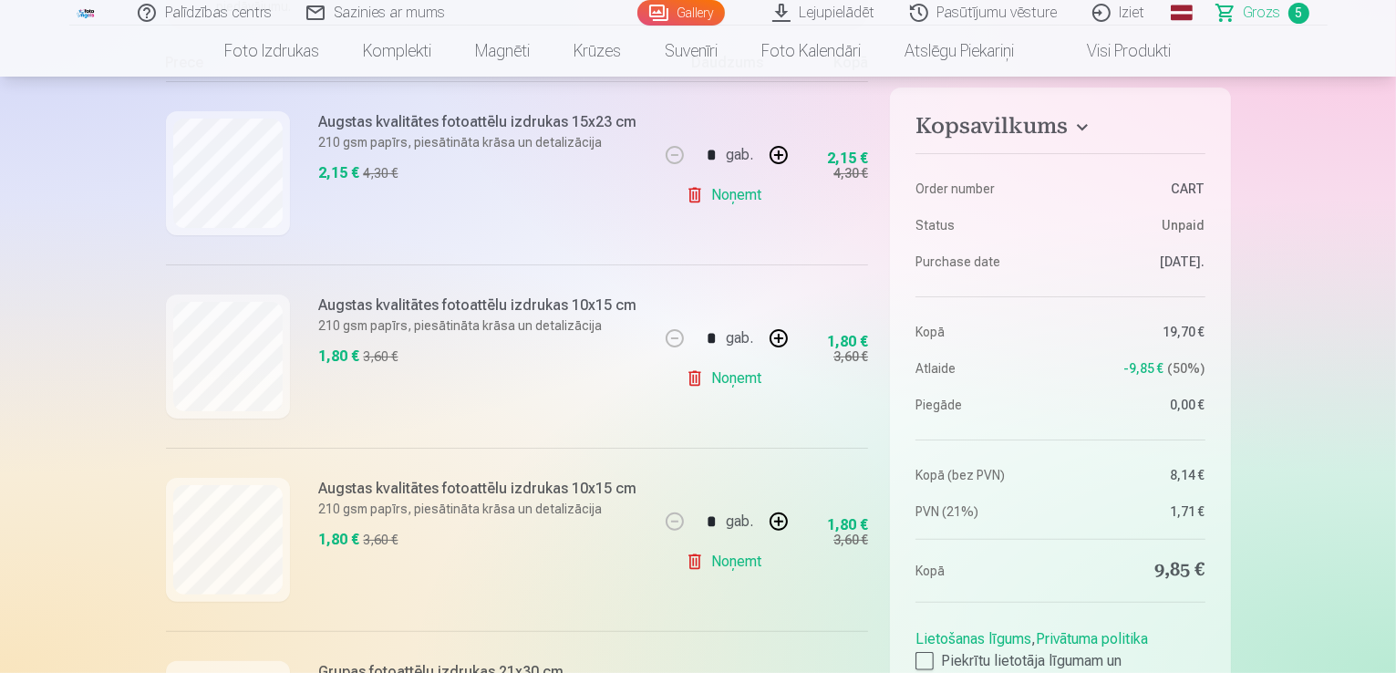
scroll to position [381, 0]
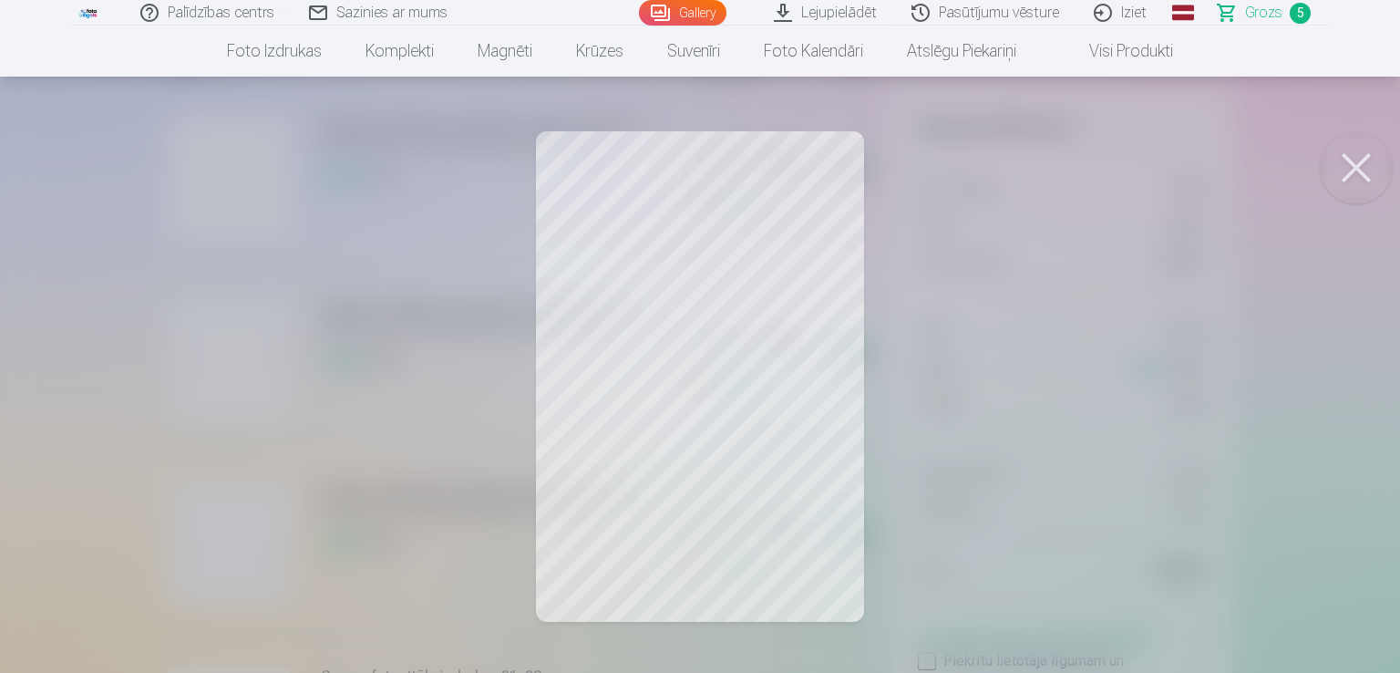
click at [1364, 162] on button at bounding box center [1356, 167] width 73 height 73
click at [1340, 170] on button at bounding box center [1356, 167] width 73 height 73
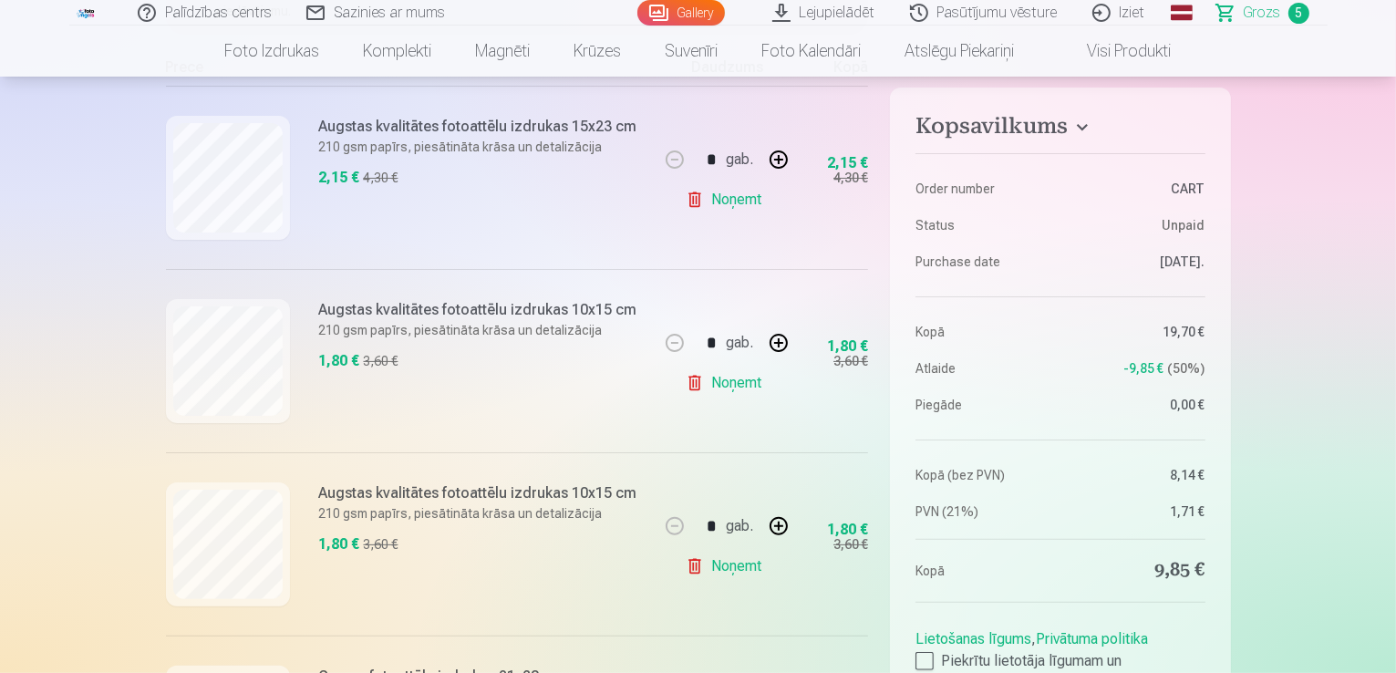
click at [213, 605] on div "Augstas kvalitātes fotoattēlu izdrukas 10x15 cm 210 gsm papīrs, piesātināta krā…" at bounding box center [412, 543] width 493 height 183
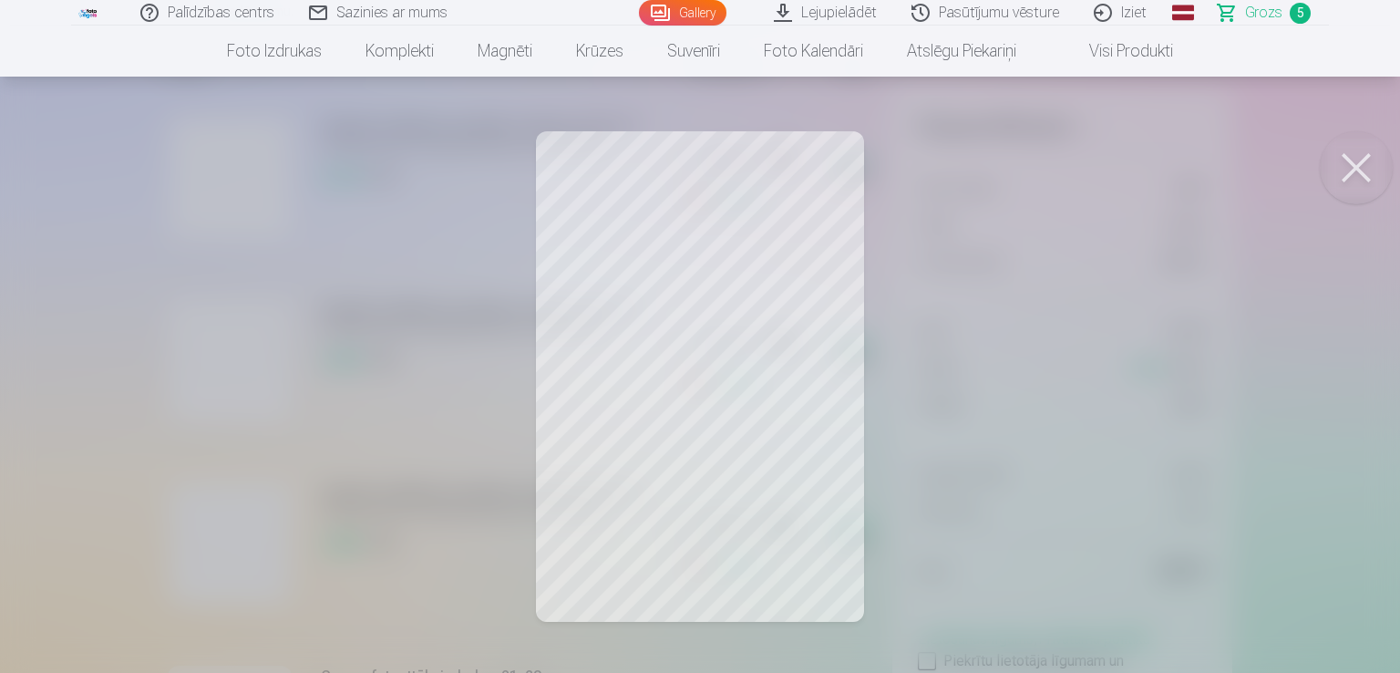
click at [1332, 158] on button at bounding box center [1356, 167] width 73 height 73
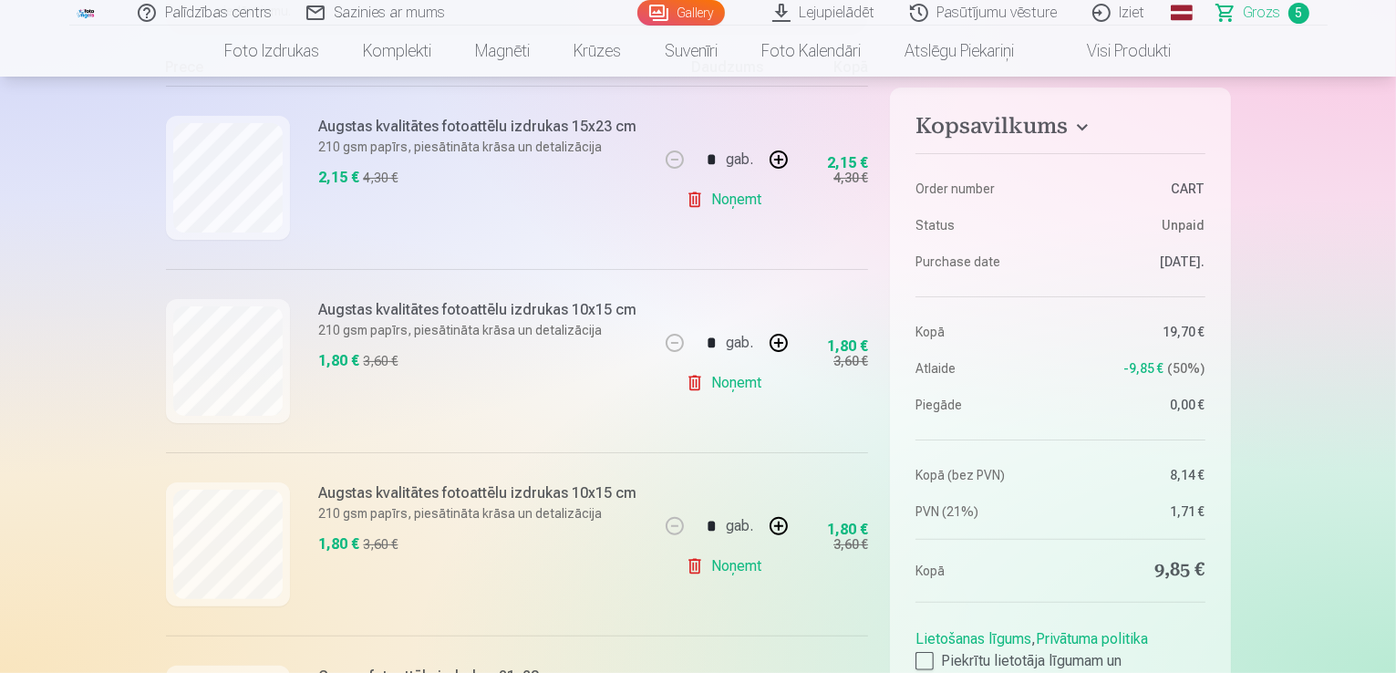
click at [723, 561] on link "Noņemt" at bounding box center [727, 566] width 83 height 36
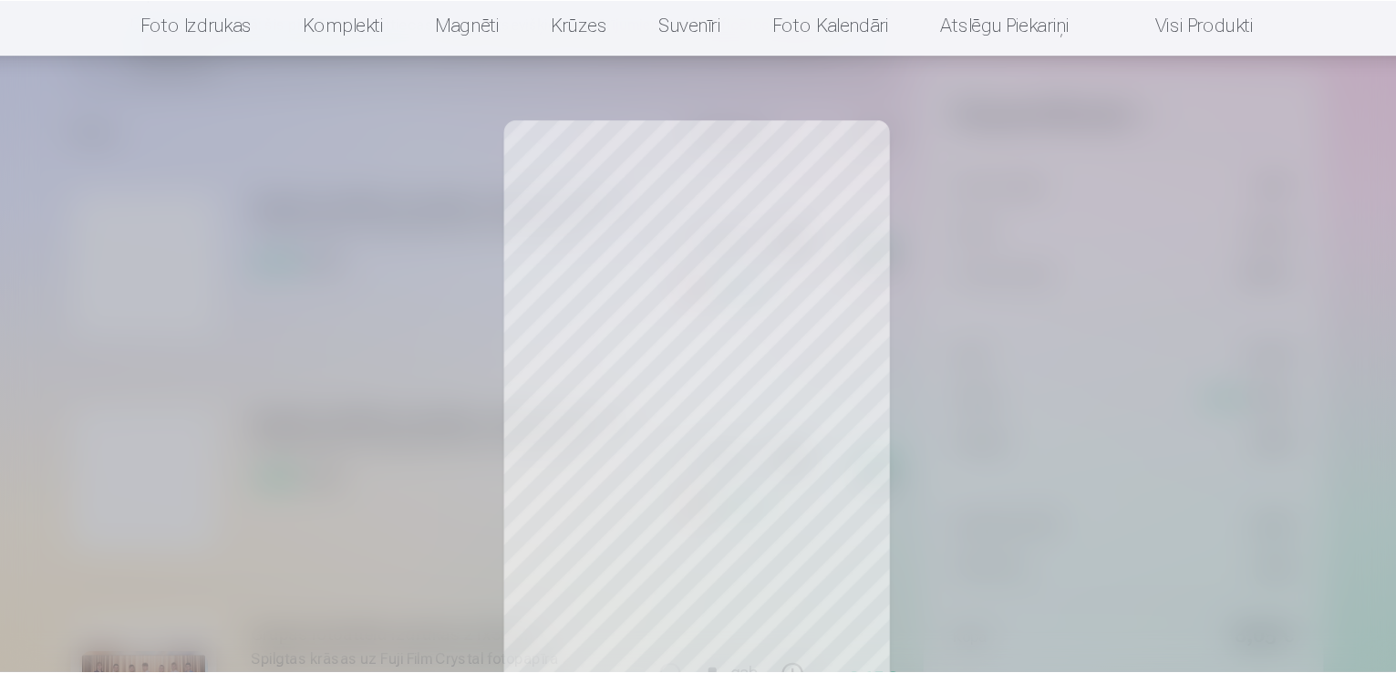
scroll to position [305, 0]
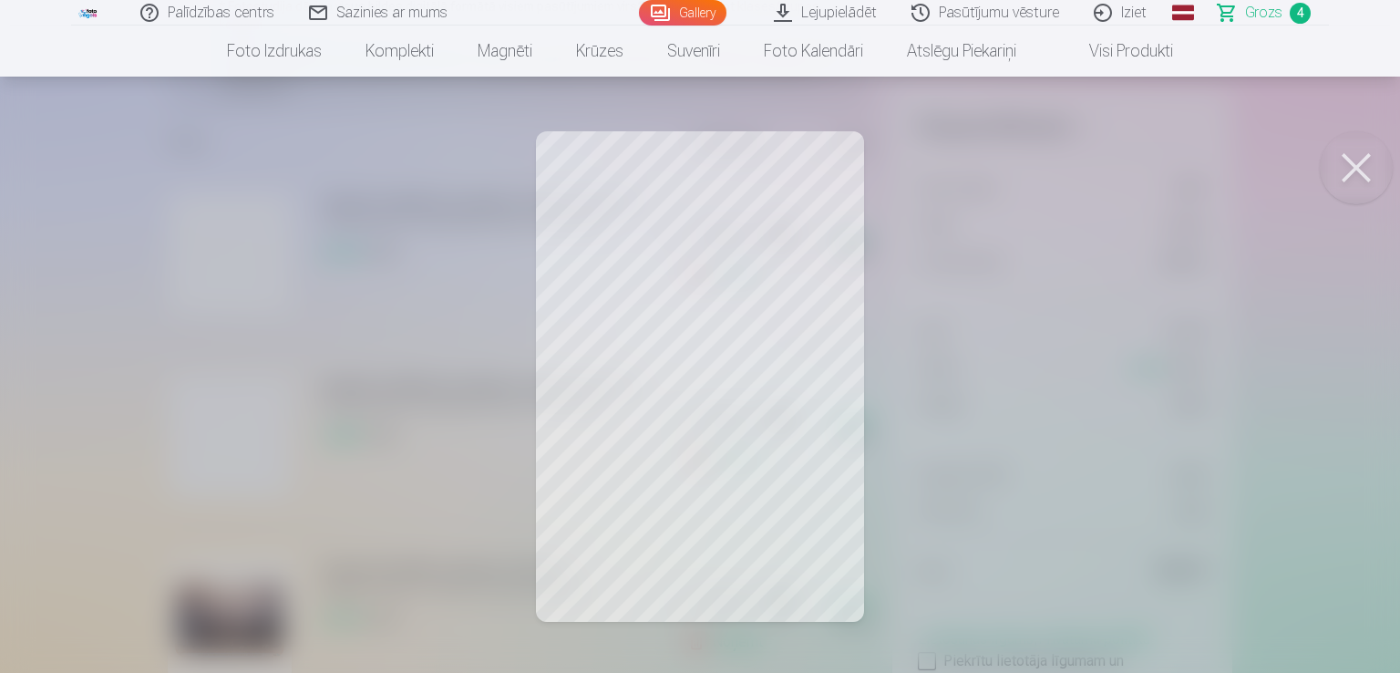
click at [1345, 140] on button at bounding box center [1356, 167] width 73 height 73
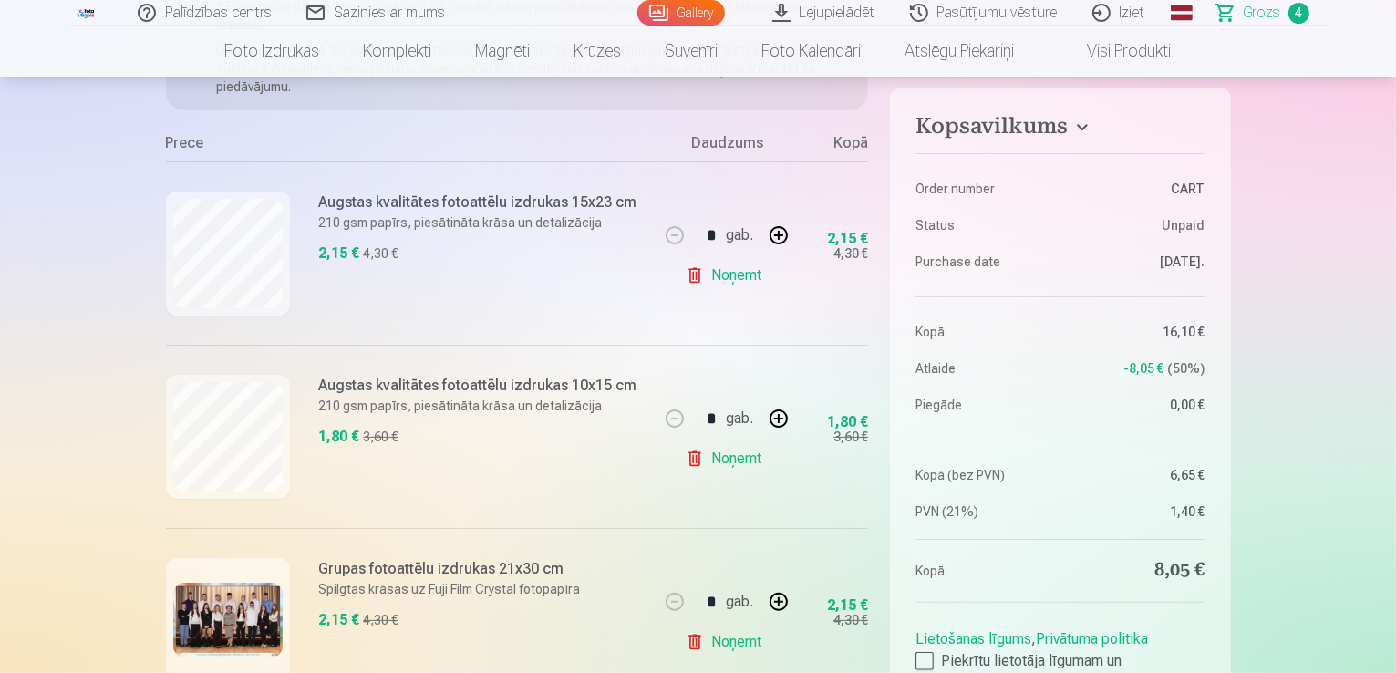
click at [759, 446] on link "Noņemt" at bounding box center [727, 458] width 83 height 36
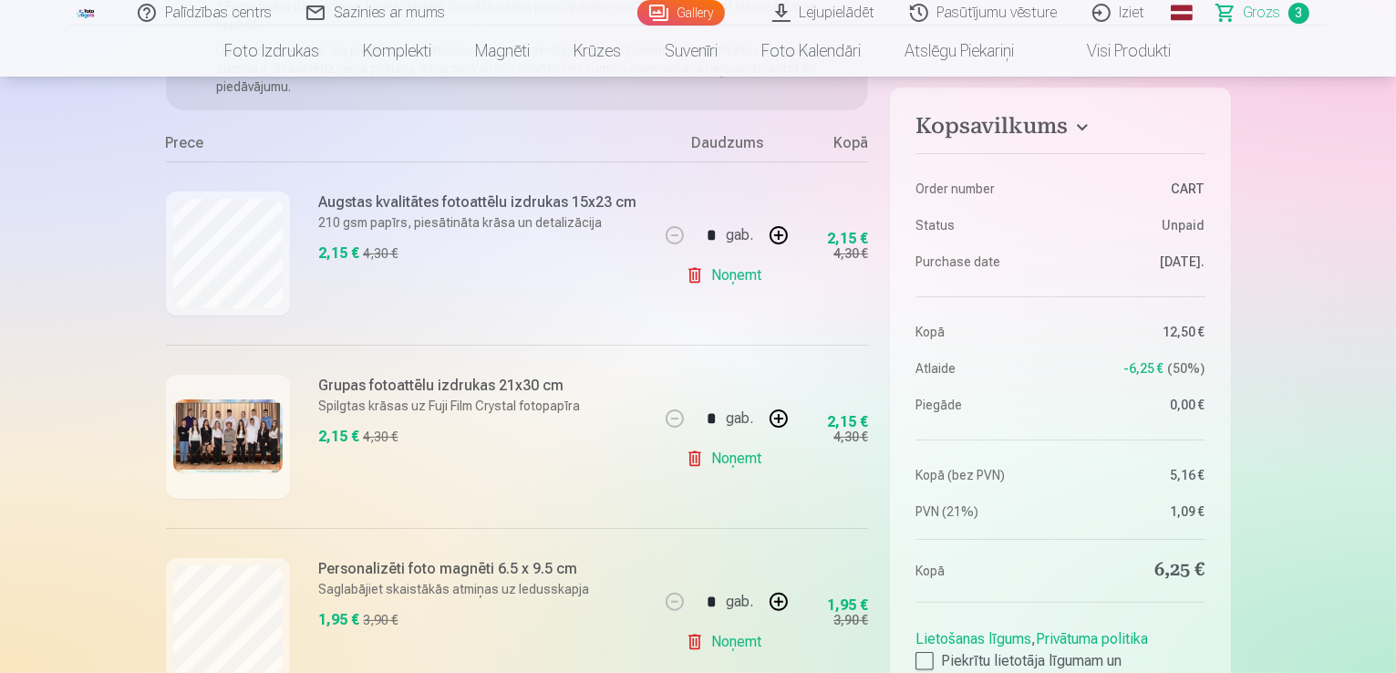
scroll to position [0, 0]
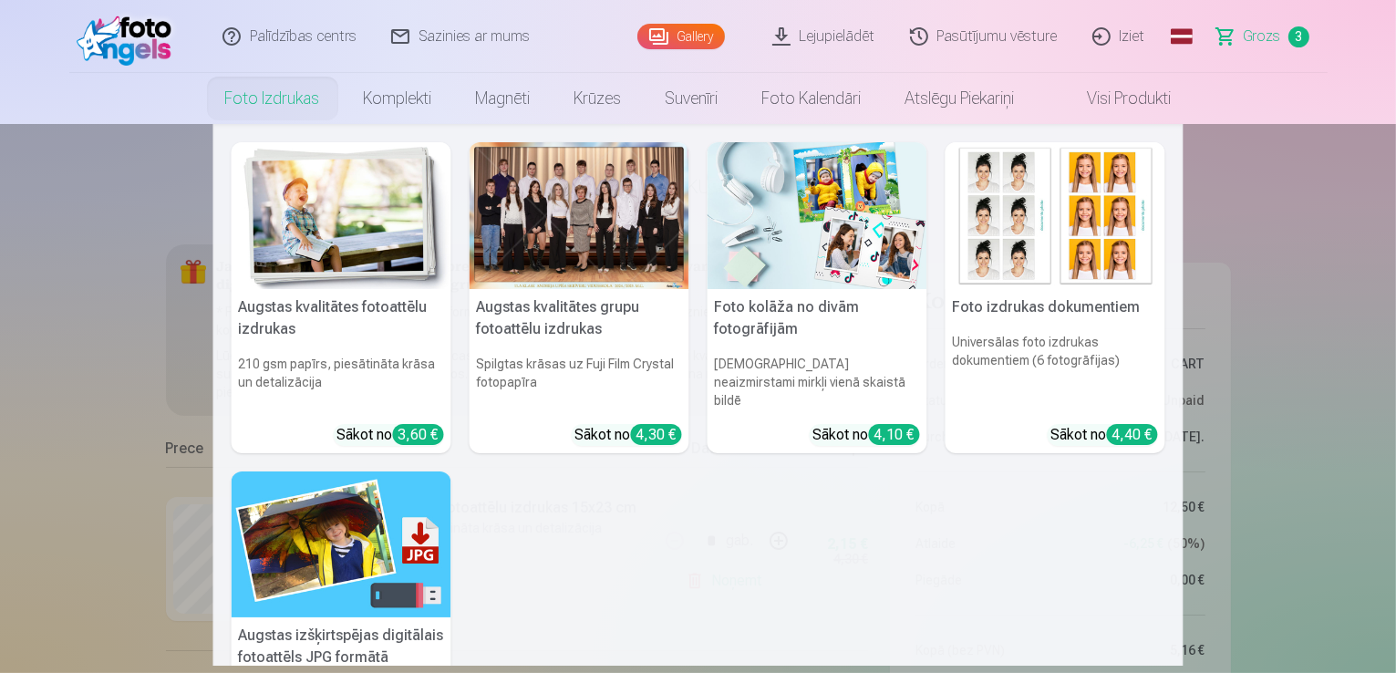
click at [233, 106] on link "Foto izdrukas" at bounding box center [272, 98] width 139 height 51
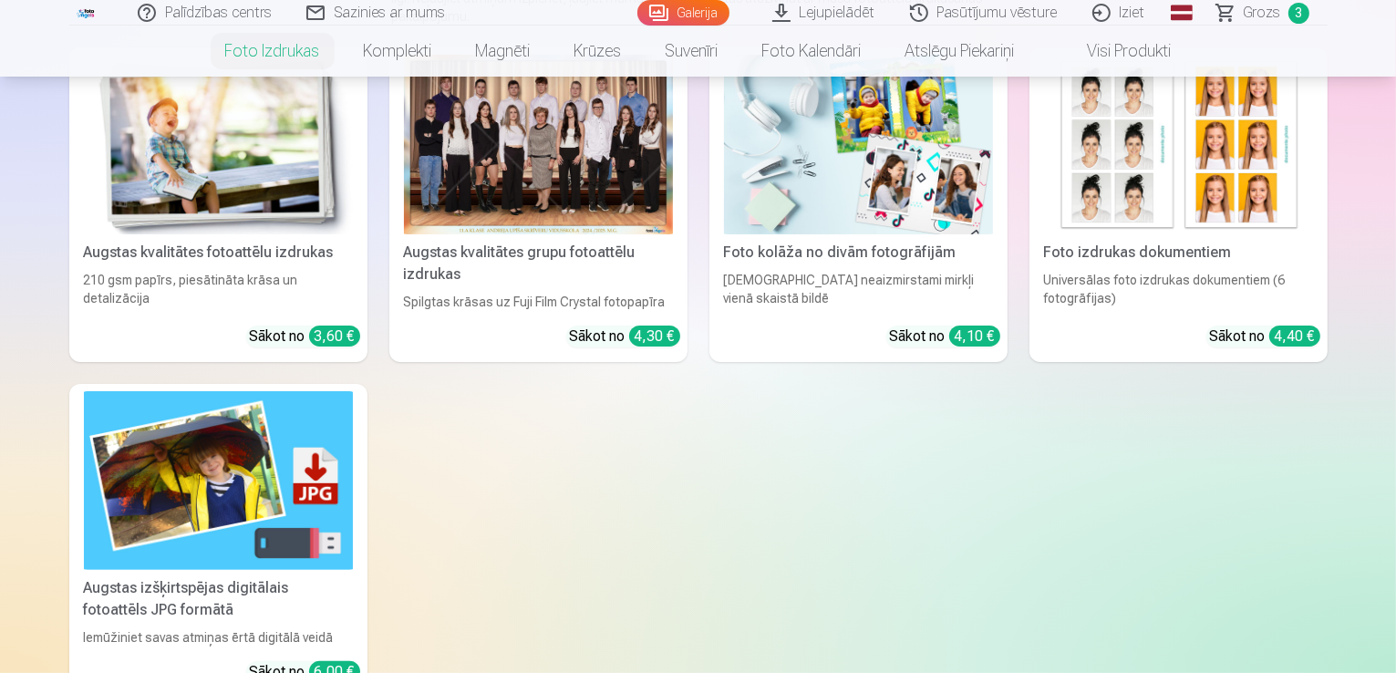
scroll to position [317, 0]
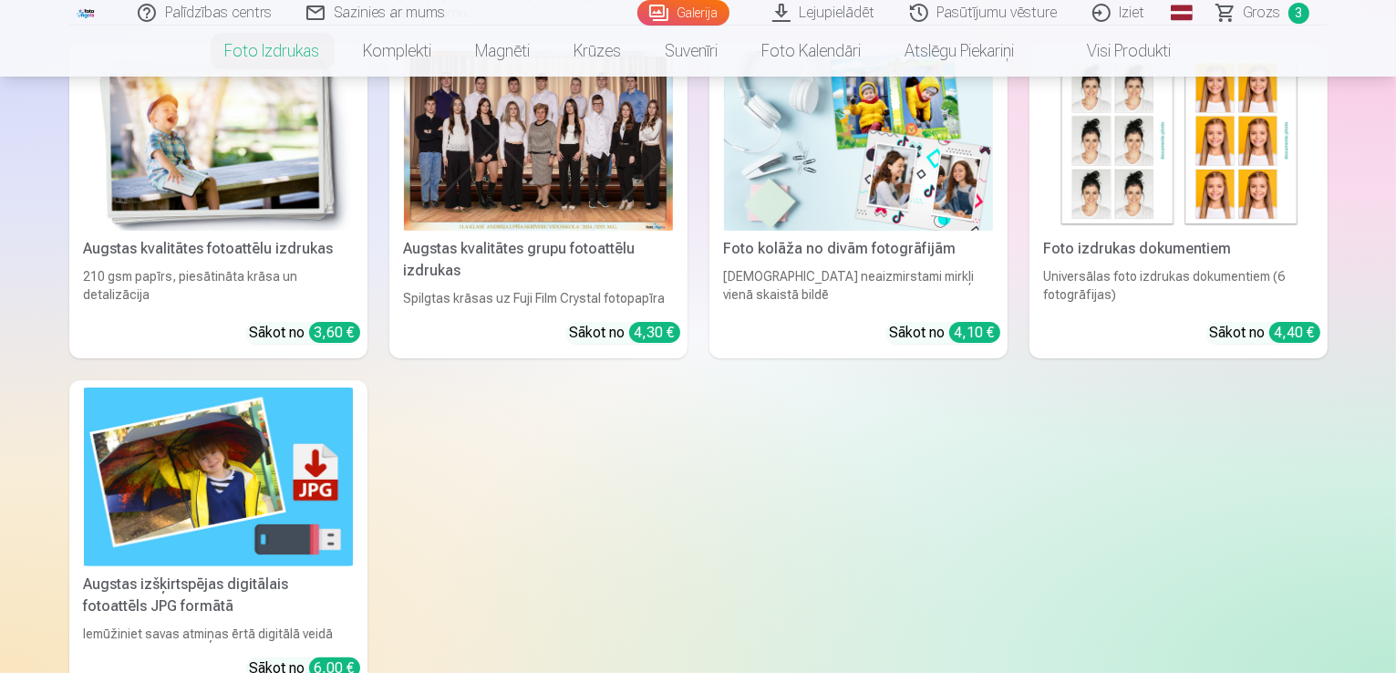
click at [309, 343] on div "3,60 €" at bounding box center [334, 332] width 51 height 21
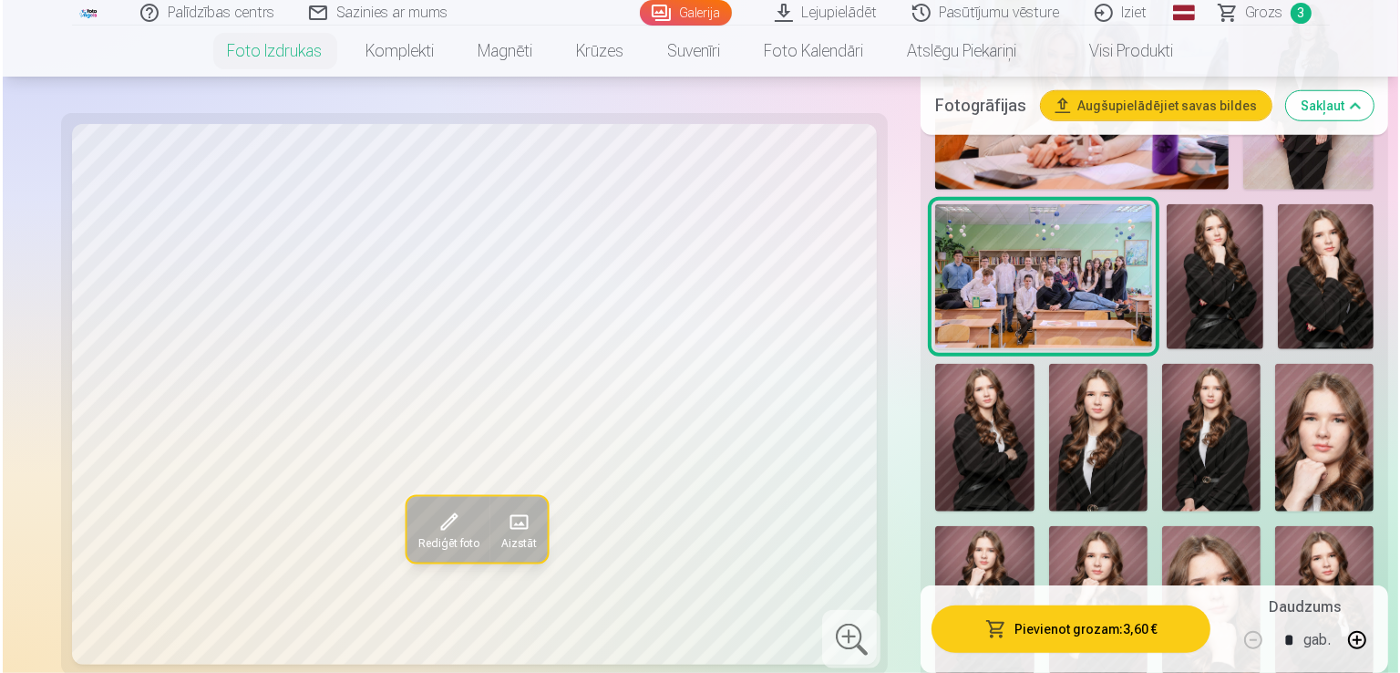
scroll to position [1596, 0]
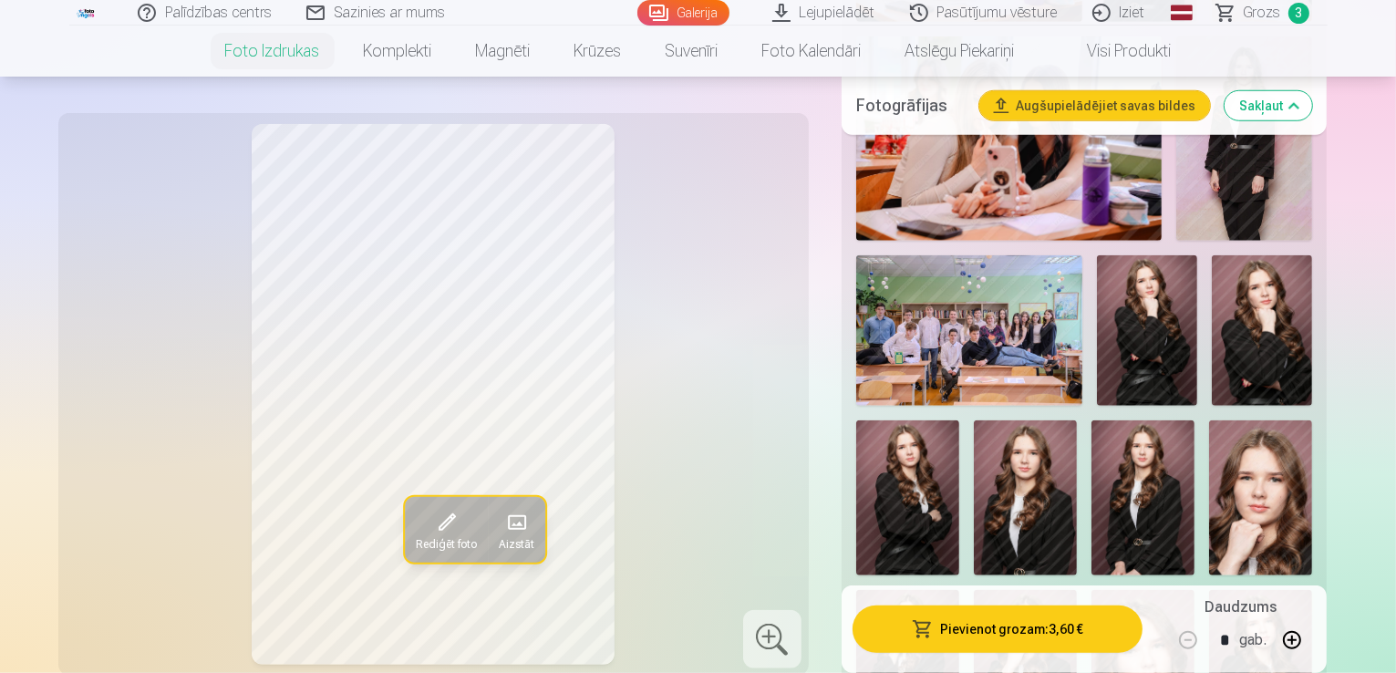
click at [1152, 653] on div "Pievienot grozam : 3,60 € Daudzums * gab." at bounding box center [1085, 629] width 486 height 88
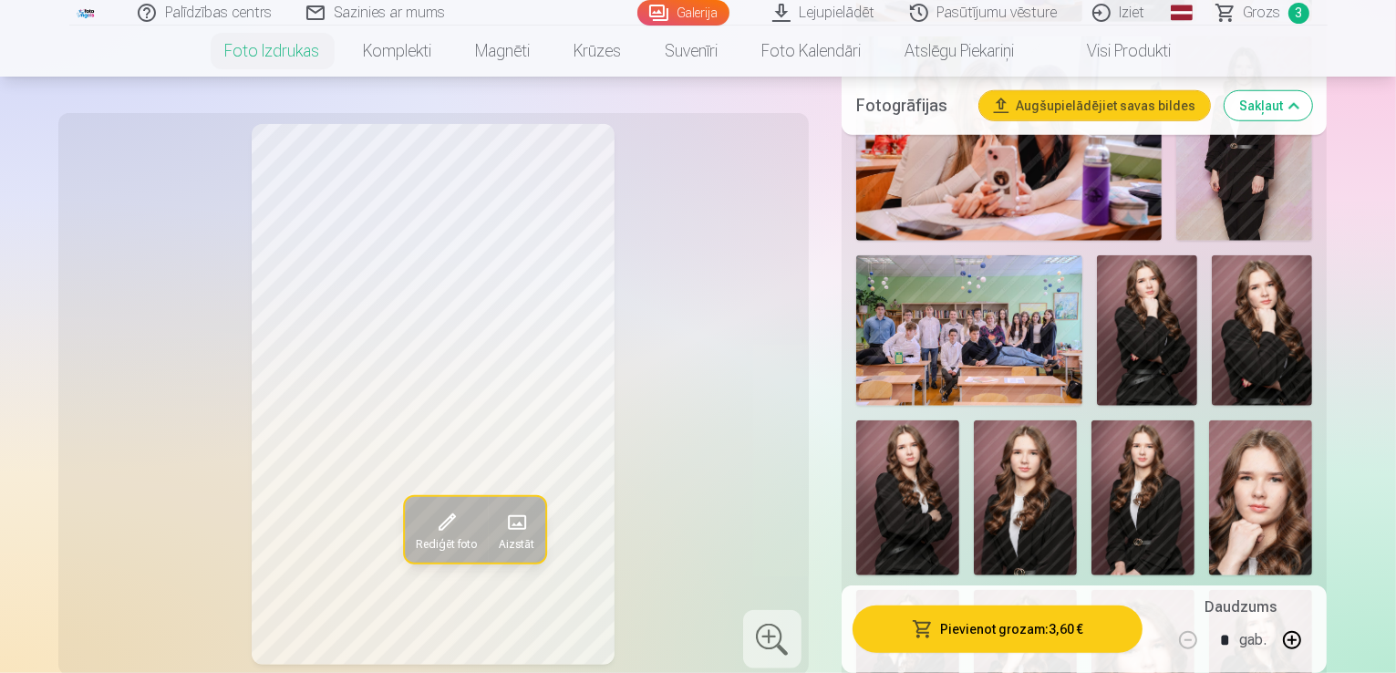
click at [1055, 643] on button "Pievienot grozam : 3,60 €" at bounding box center [997, 628] width 291 height 47
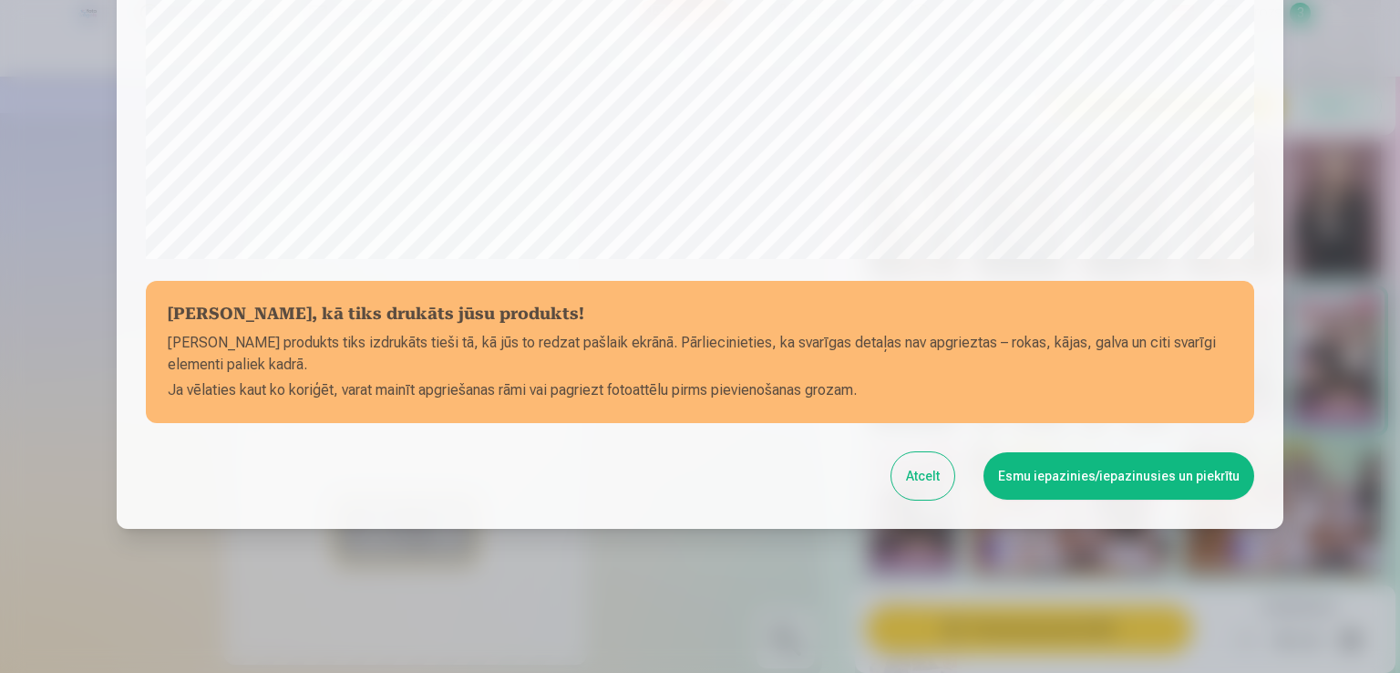
scroll to position [640, 0]
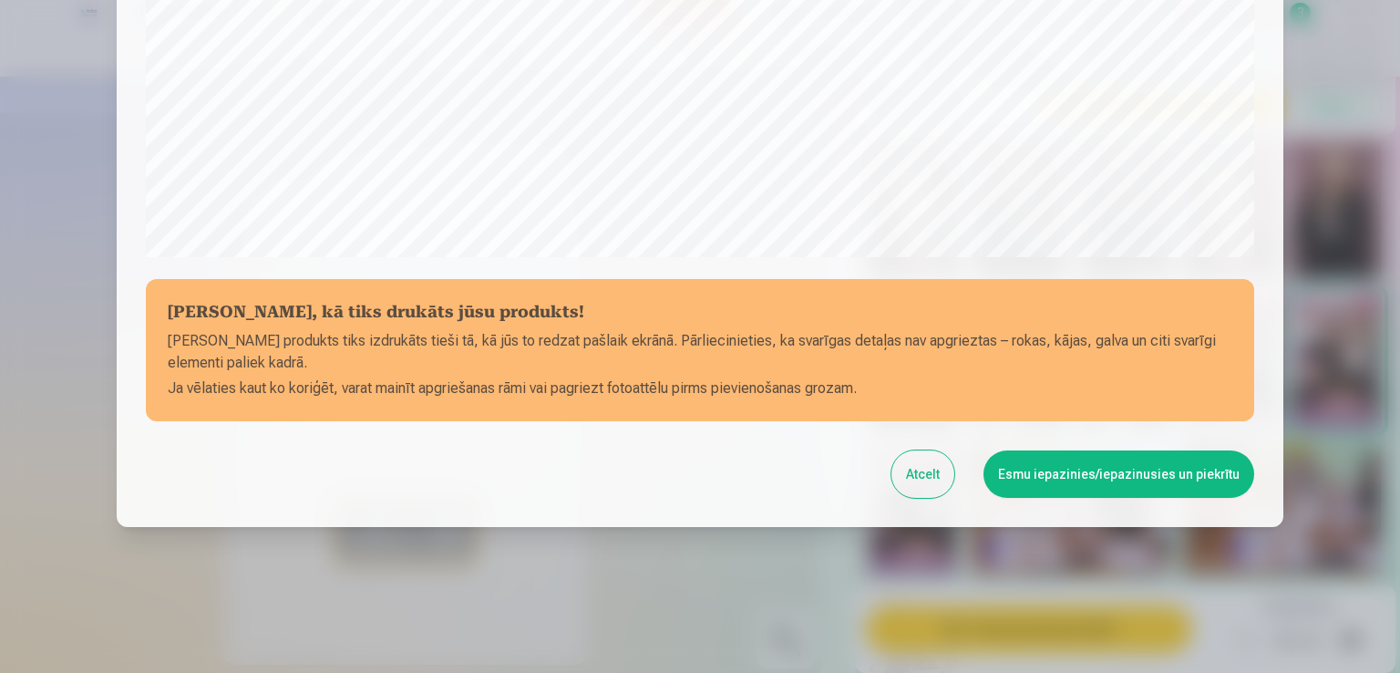
click at [1096, 491] on button "Esmu iepazinies/iepazinusies un piekrītu" at bounding box center [1119, 473] width 271 height 47
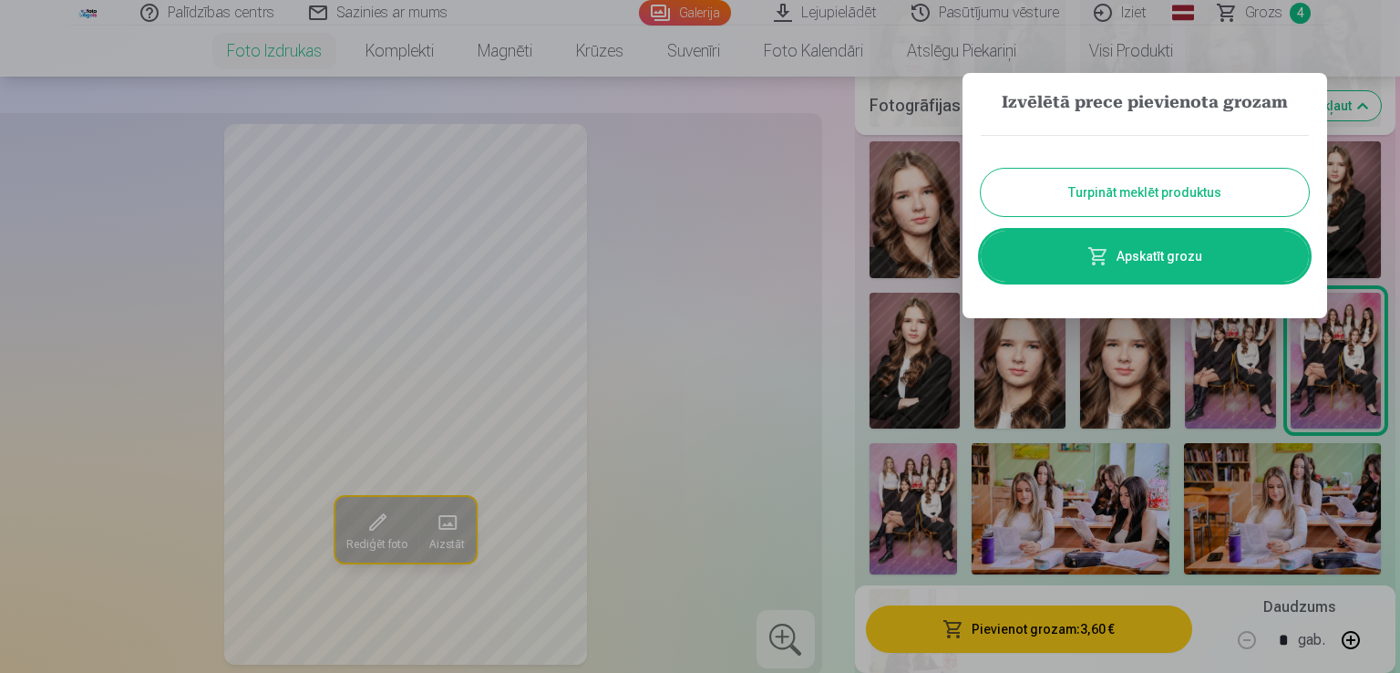
click at [1196, 256] on link "Apskatīt grozu" at bounding box center [1145, 256] width 328 height 51
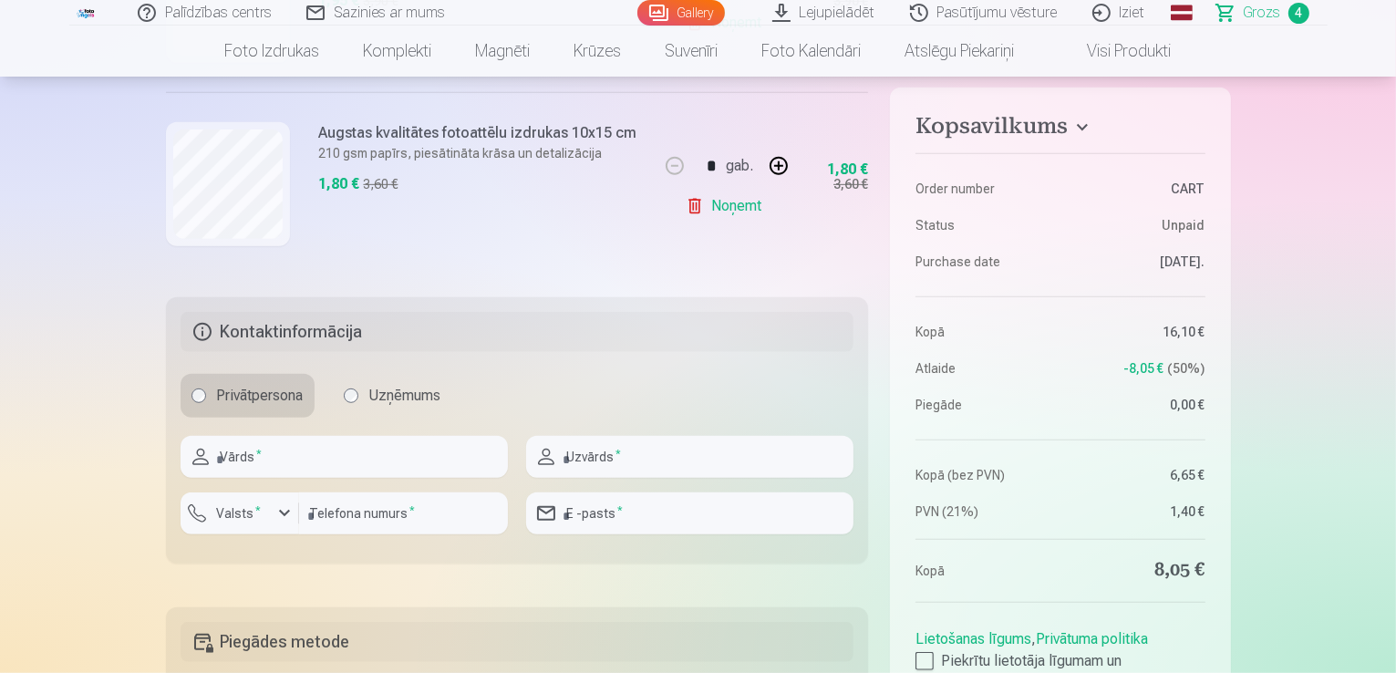
scroll to position [932, 0]
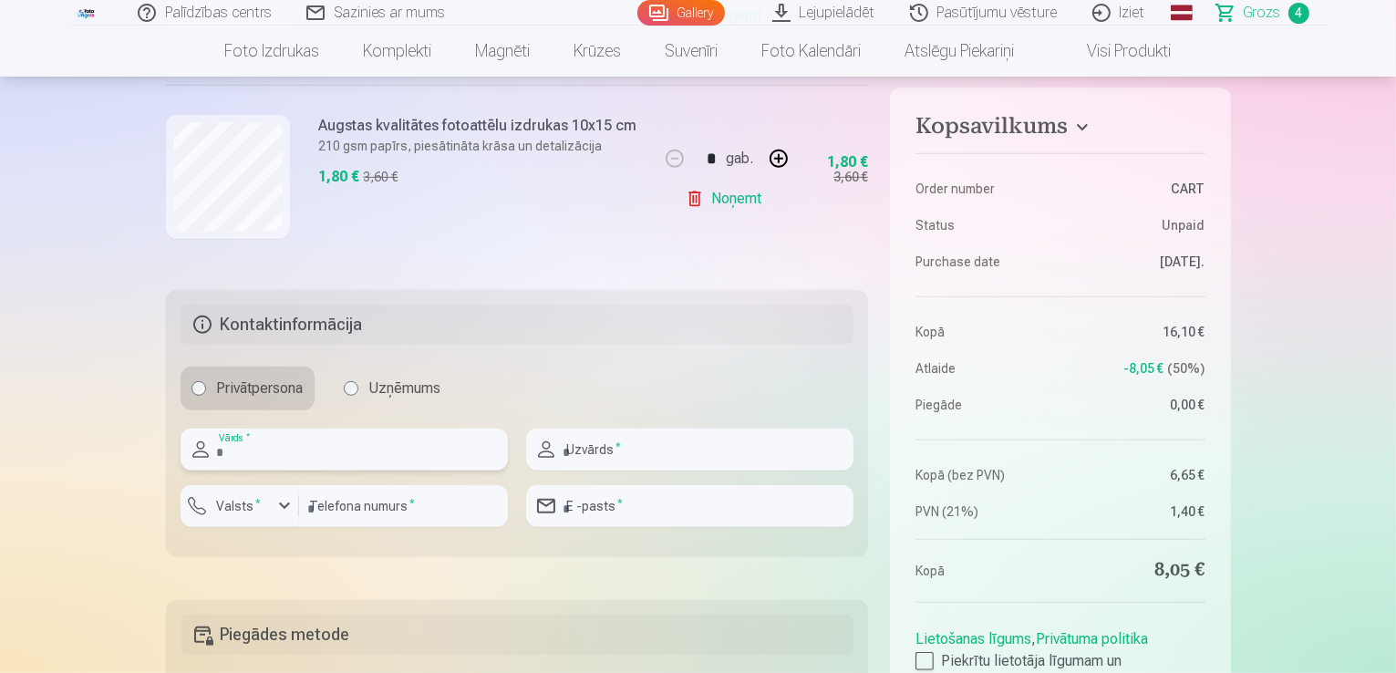
click at [349, 439] on input "text" at bounding box center [344, 450] width 327 height 42
type input "******"
click at [645, 437] on input "text" at bounding box center [689, 450] width 327 height 42
type input "******"
click at [247, 511] on label "Valsts *" at bounding box center [239, 506] width 59 height 18
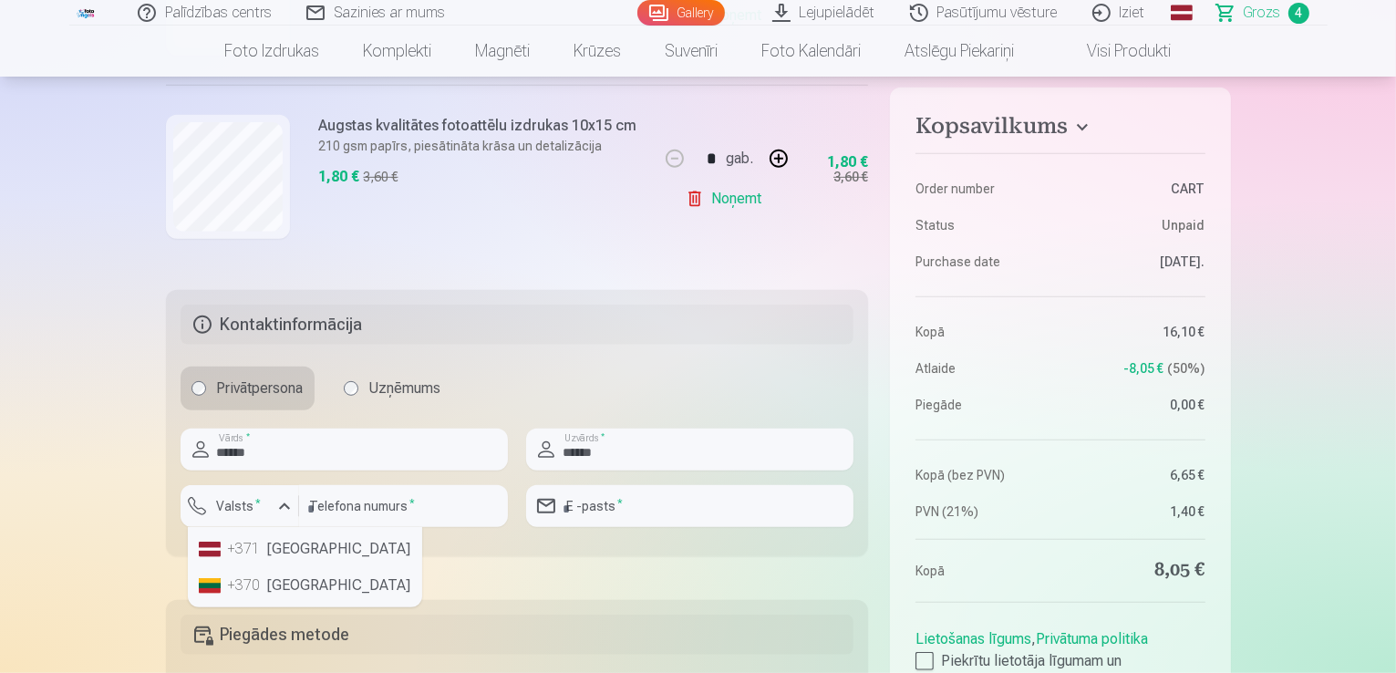
click at [279, 561] on li "+371 Latvia" at bounding box center [304, 549] width 227 height 36
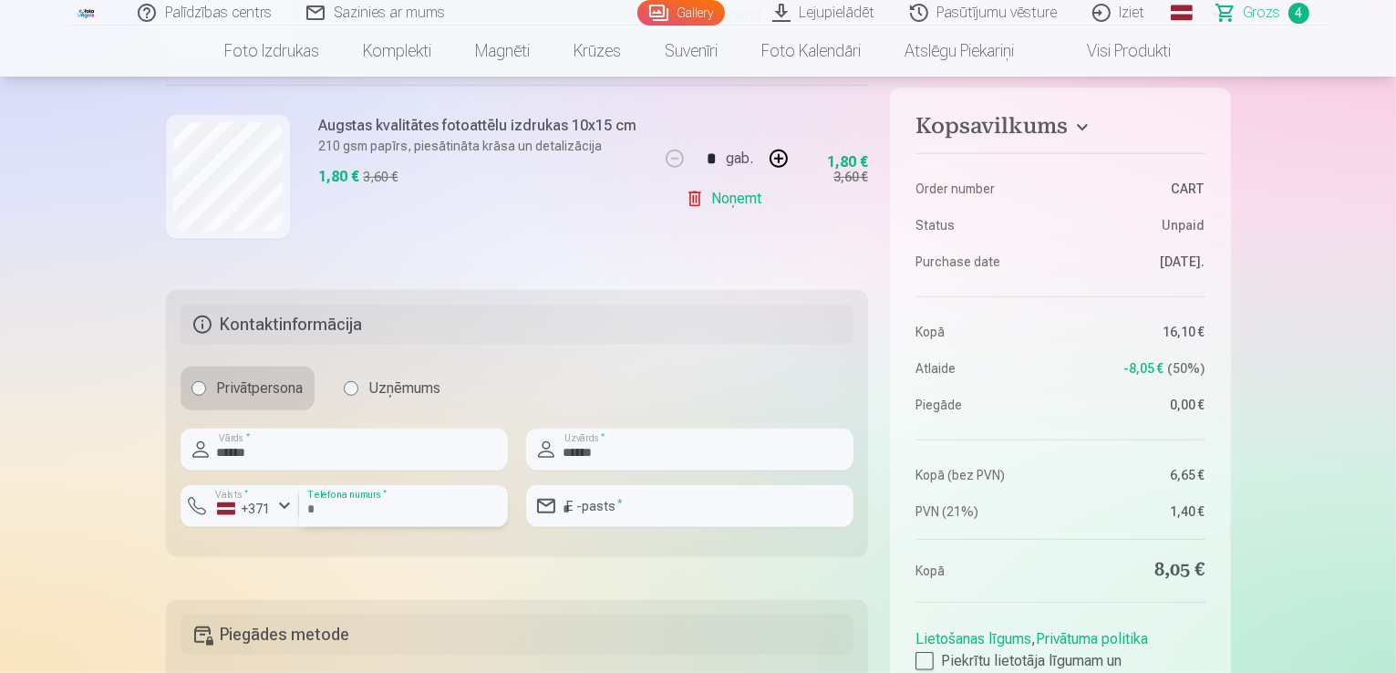
click at [354, 496] on input "number" at bounding box center [403, 506] width 209 height 42
type input "********"
click at [716, 517] on input "email" at bounding box center [689, 506] width 327 height 42
type input "**********"
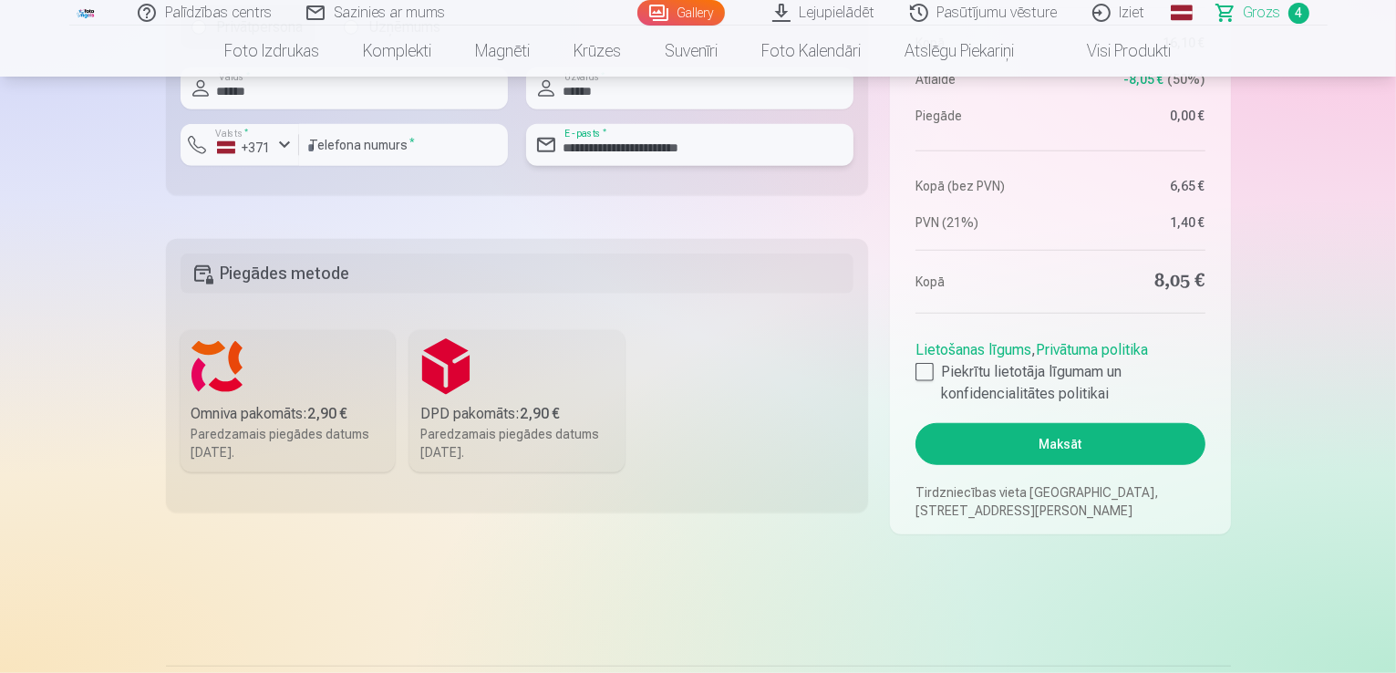
scroll to position [1294, 0]
click at [341, 462] on label "Omniva pakomāts : 2,90 € Paredzamais piegādes datums 6.09.2025." at bounding box center [288, 400] width 215 height 142
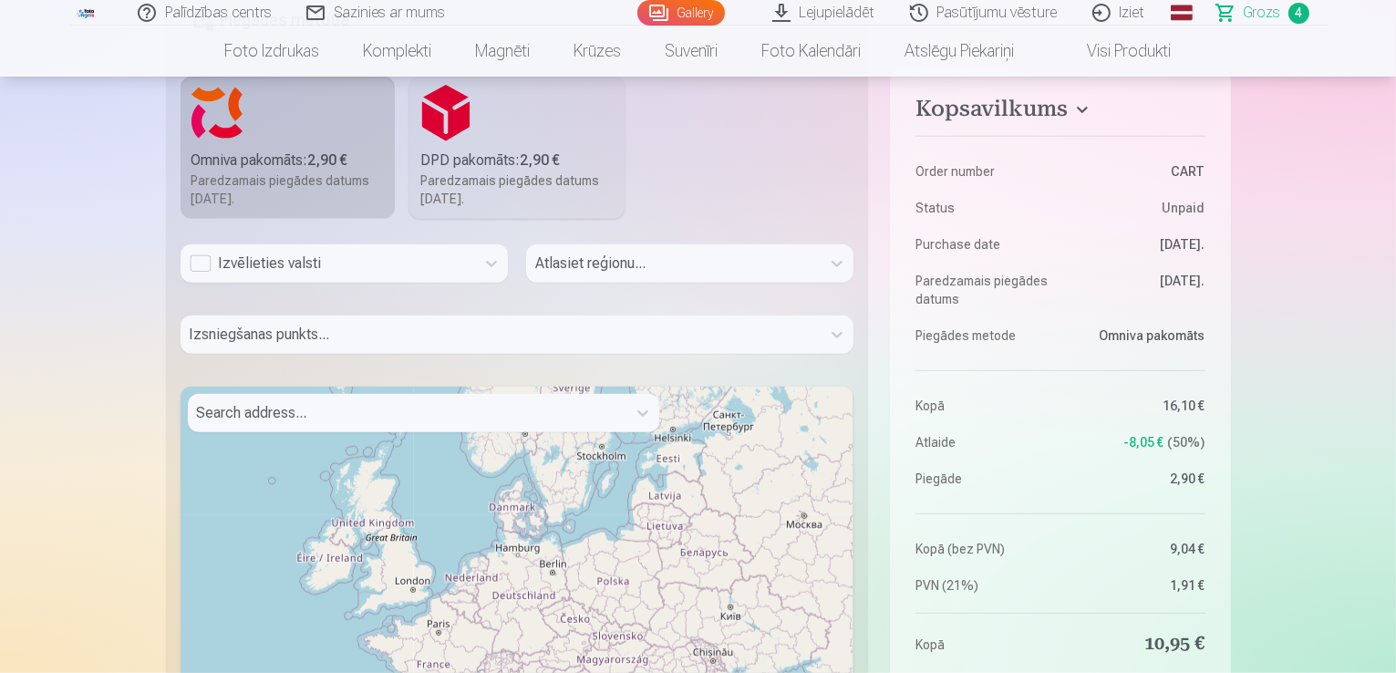
scroll to position [1447, 0]
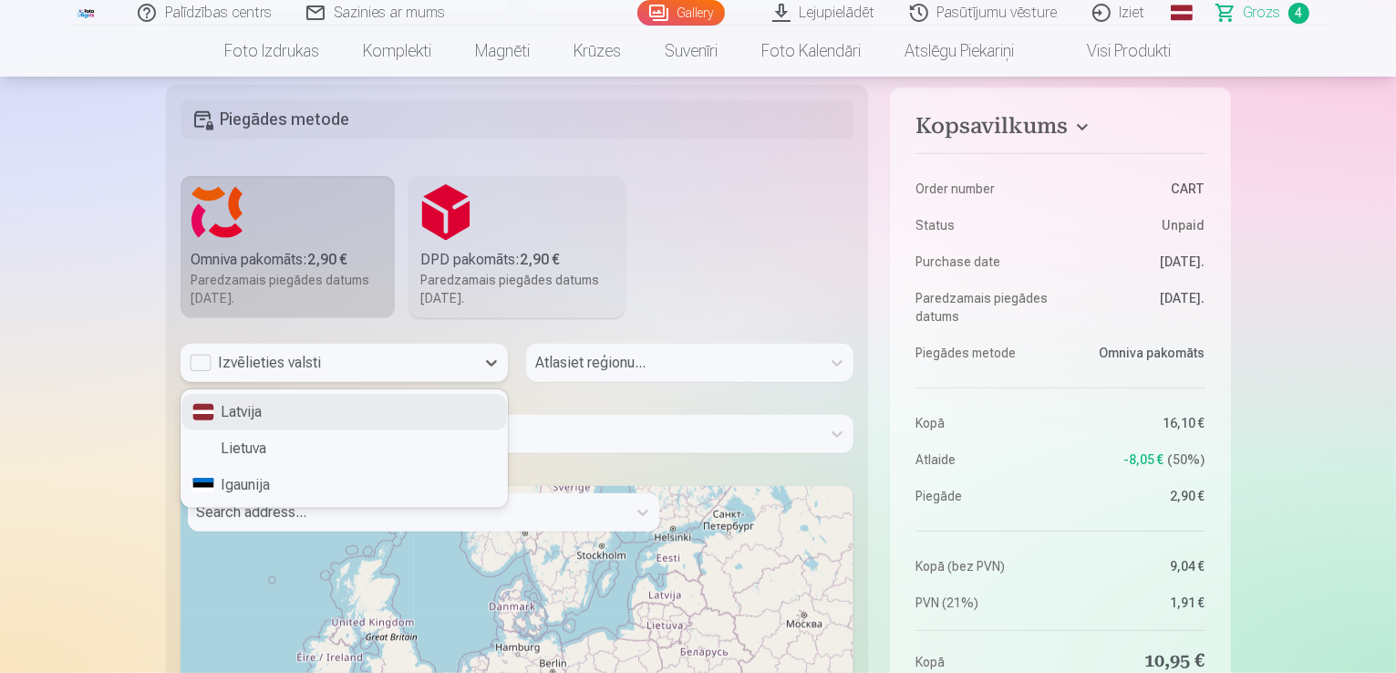
click at [372, 366] on div "Izvēlieties valsti" at bounding box center [328, 363] width 276 height 22
click at [361, 400] on div "Latvija" at bounding box center [343, 412] width 325 height 36
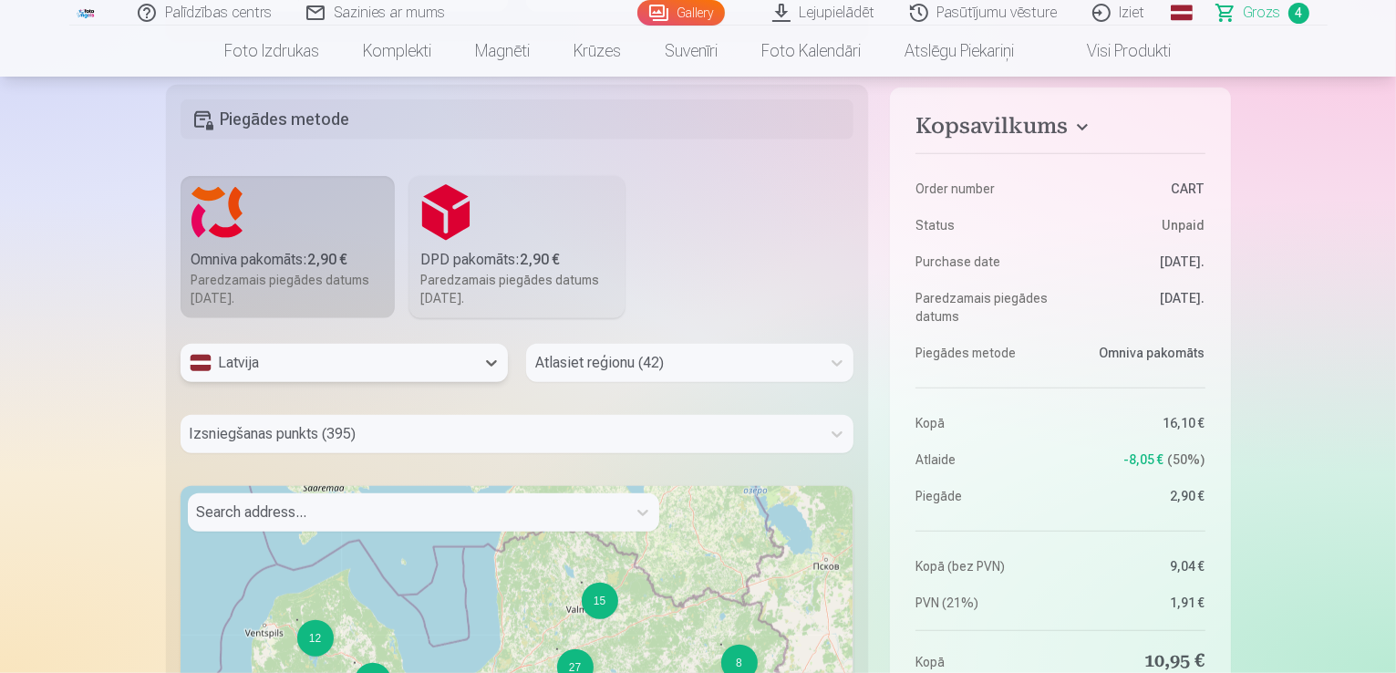
click at [586, 377] on div "Atlasiet reģionu (42)" at bounding box center [673, 363] width 294 height 38
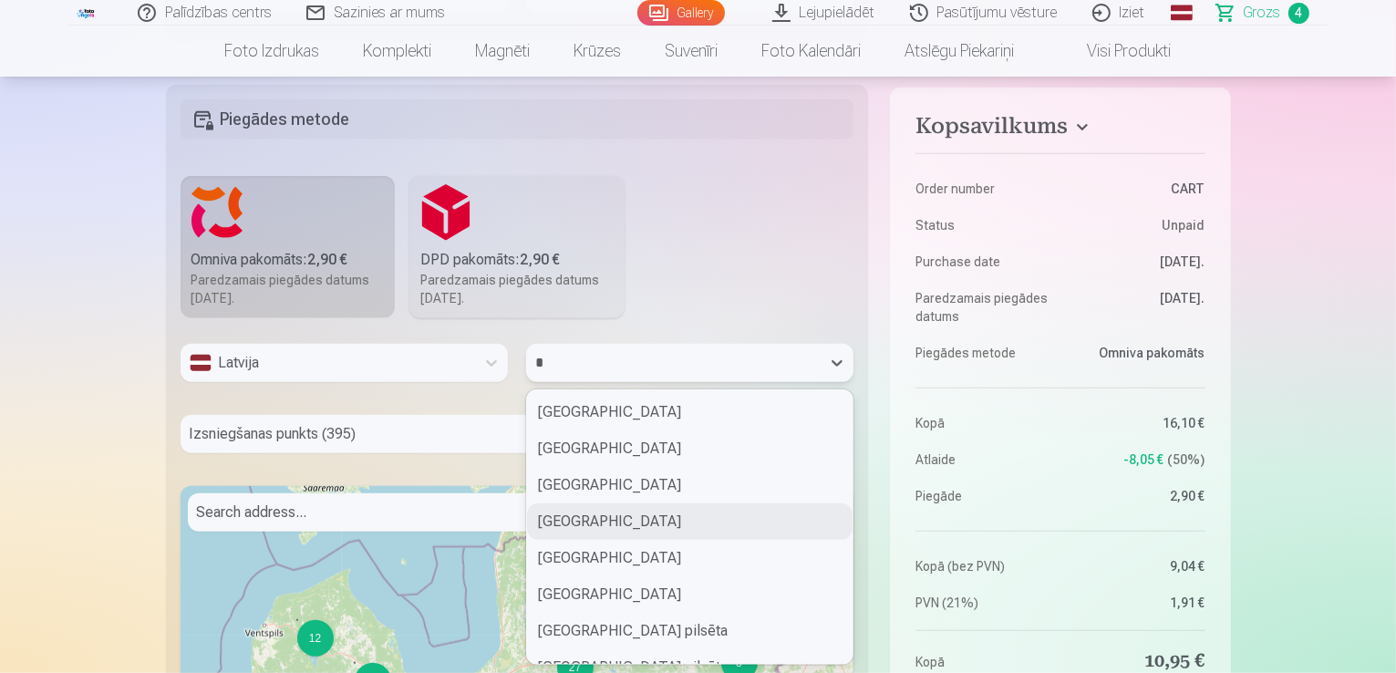
type input "**"
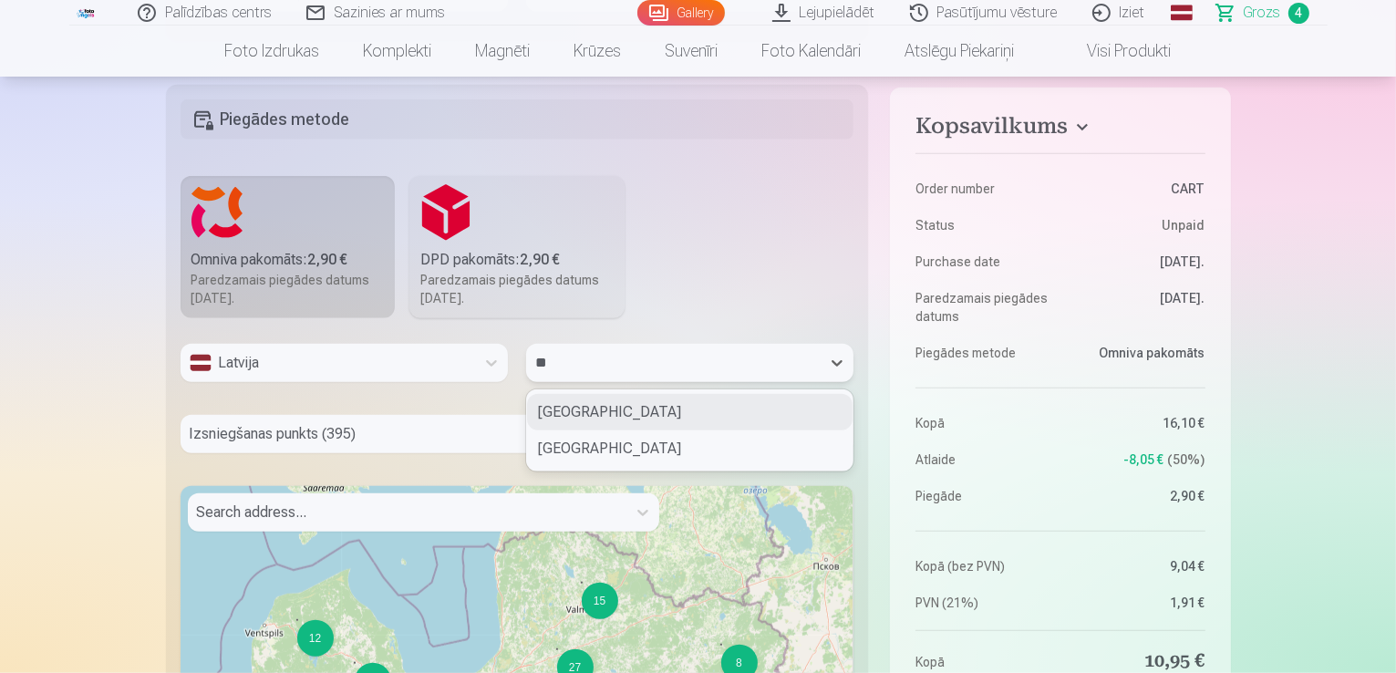
click at [623, 416] on div "Aizkraukles novads" at bounding box center [689, 412] width 325 height 36
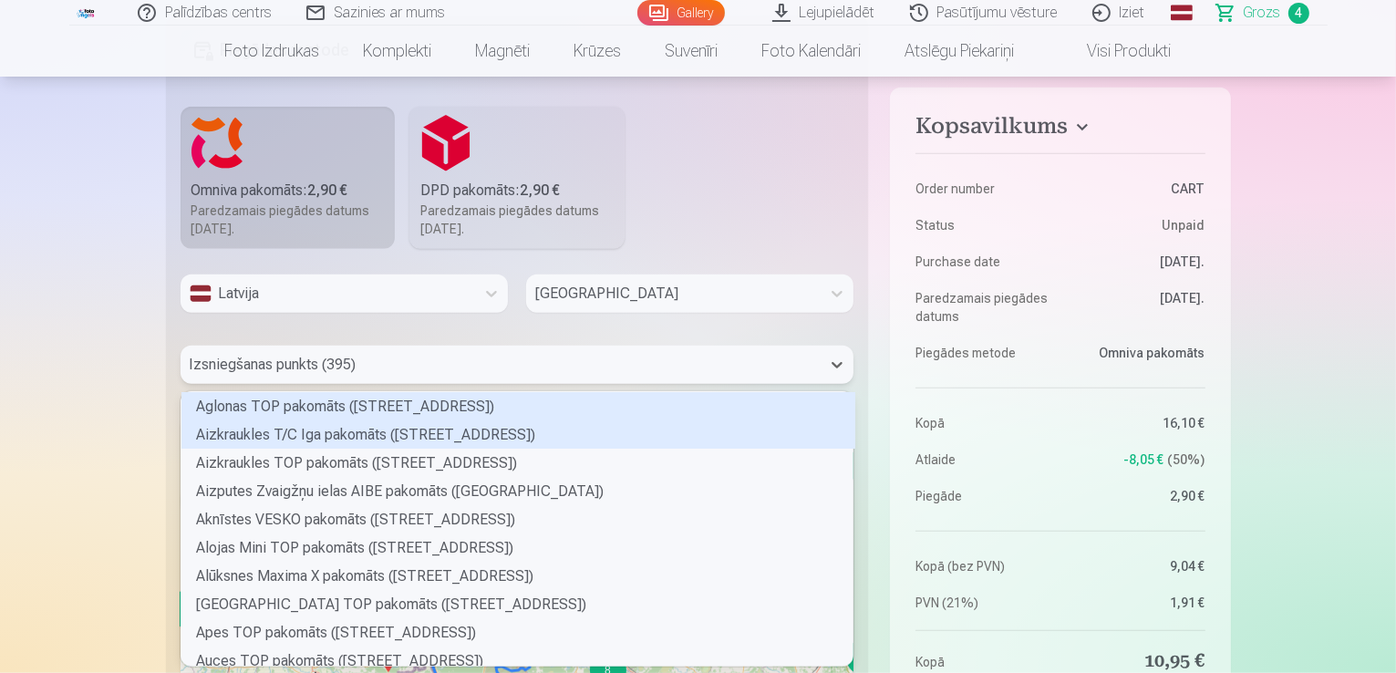
scroll to position [269, 667]
click at [431, 384] on div "395 results available. Use Up and Down to choose options, press Enter to select…" at bounding box center [518, 365] width 674 height 38
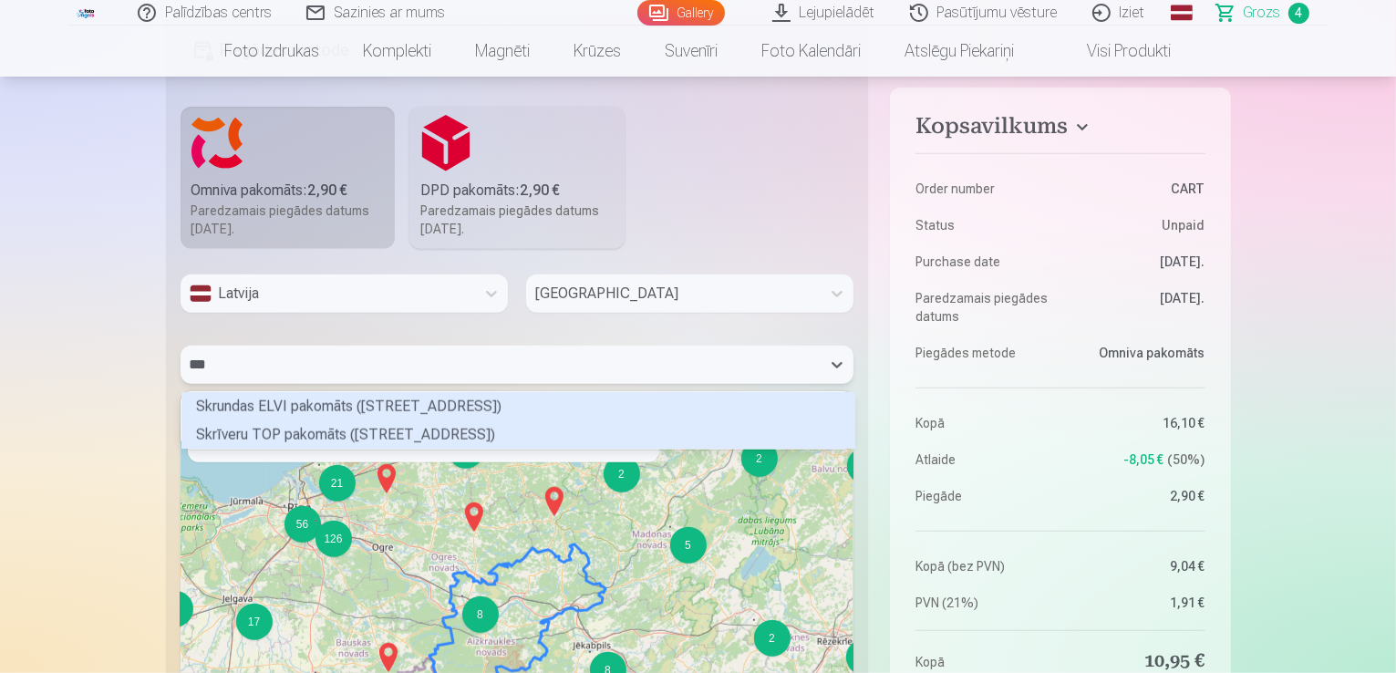
type input "****"
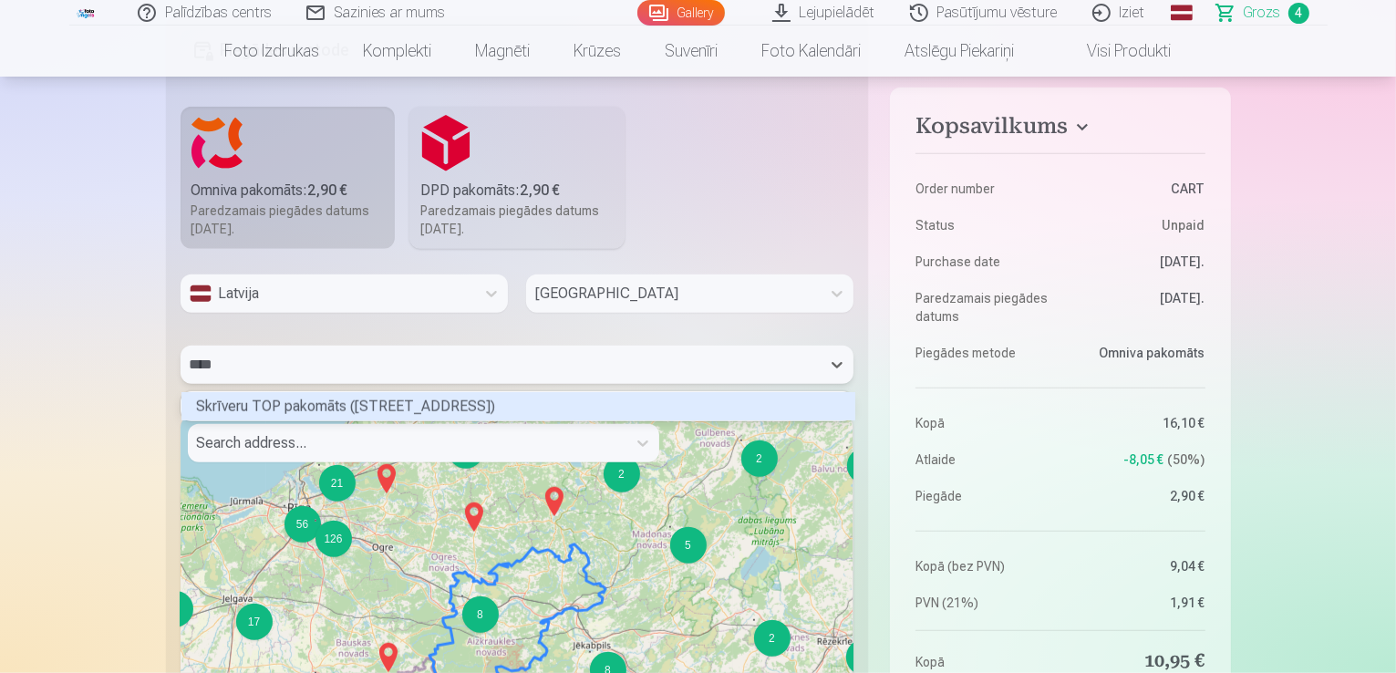
scroll to position [24, 667]
click at [382, 392] on div "Skrīveru TOP pakomāts (Daugavas iela 97)" at bounding box center [518, 406] width 674 height 28
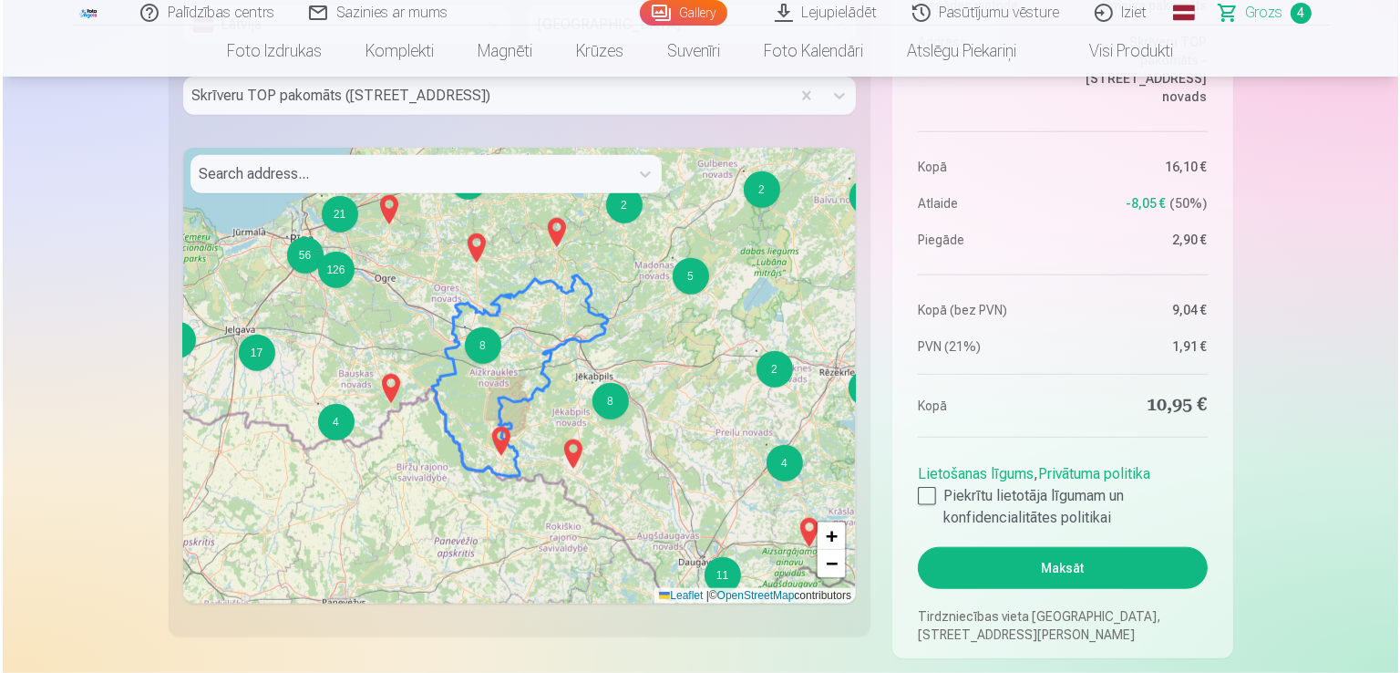
scroll to position [1783, 0]
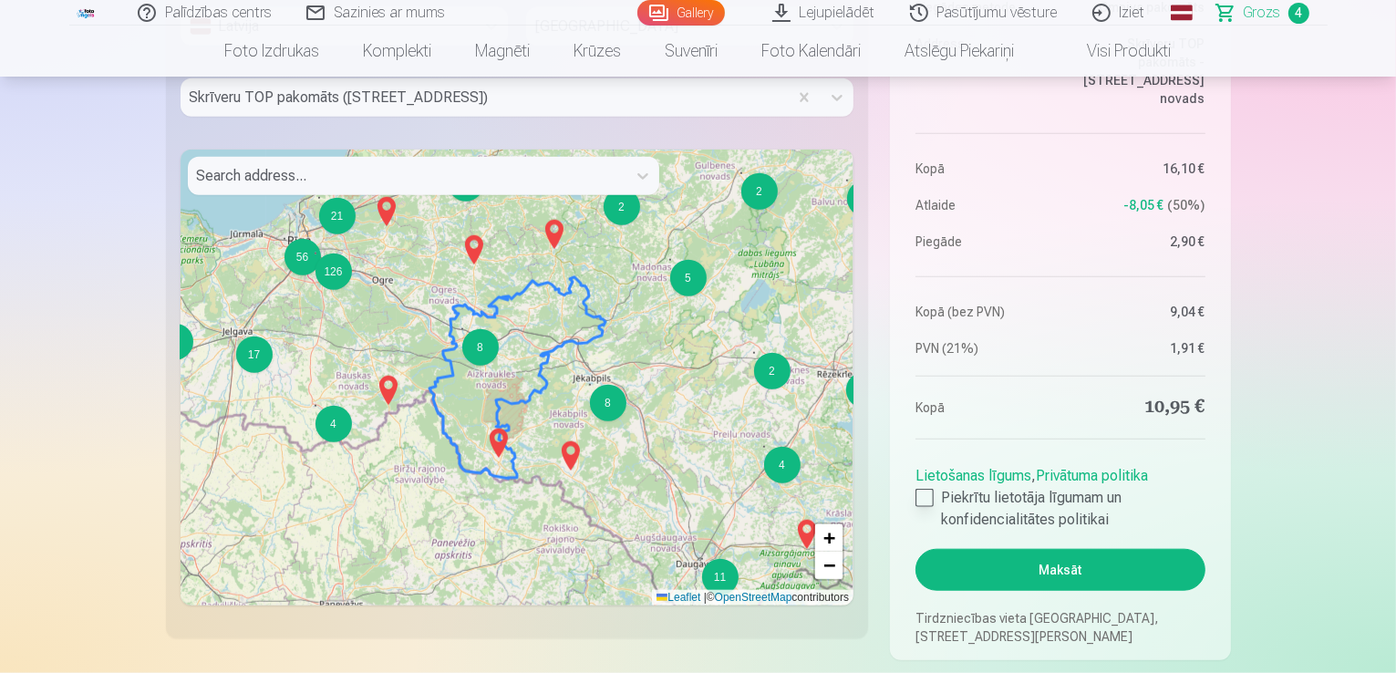
click at [918, 501] on div at bounding box center [924, 498] width 18 height 18
click at [1006, 566] on button "Maksāt" at bounding box center [1059, 570] width 289 height 42
